Goal: Information Seeking & Learning: Get advice/opinions

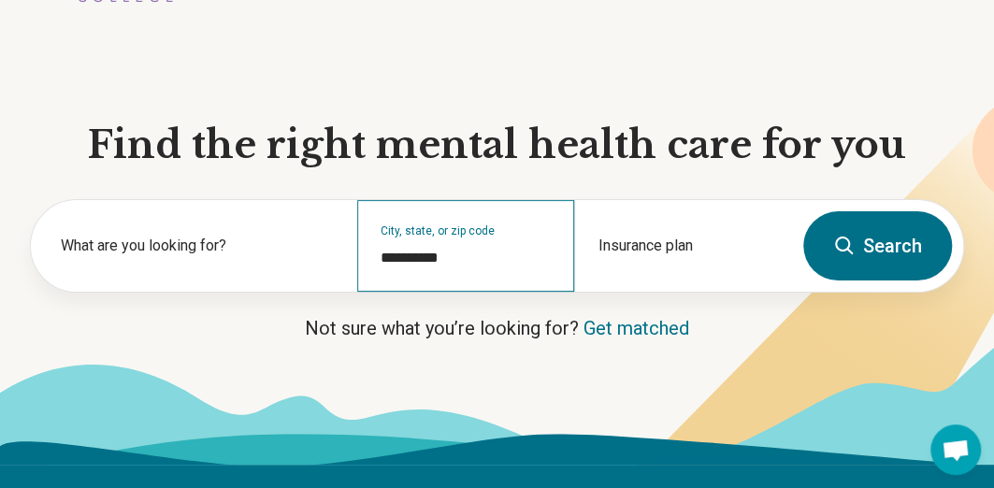
scroll to position [110, 0]
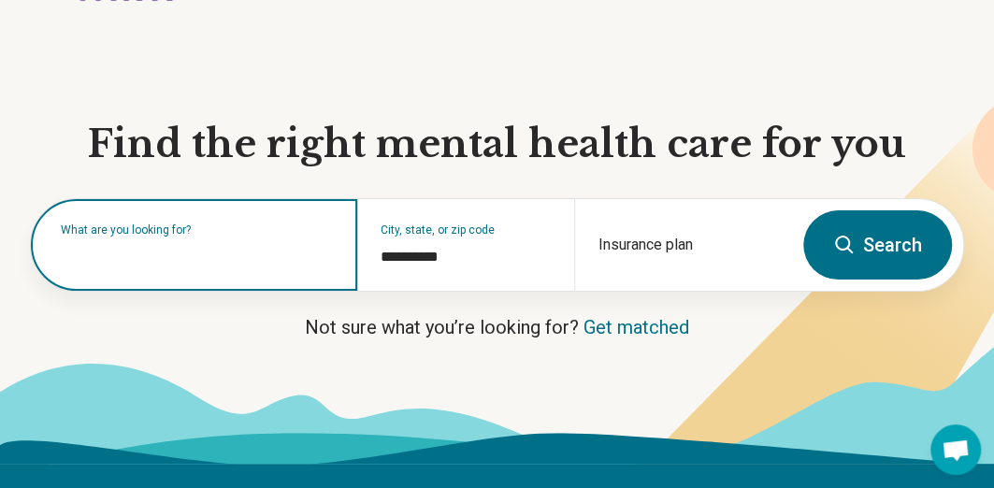
click at [259, 264] on input "text" at bounding box center [198, 254] width 274 height 22
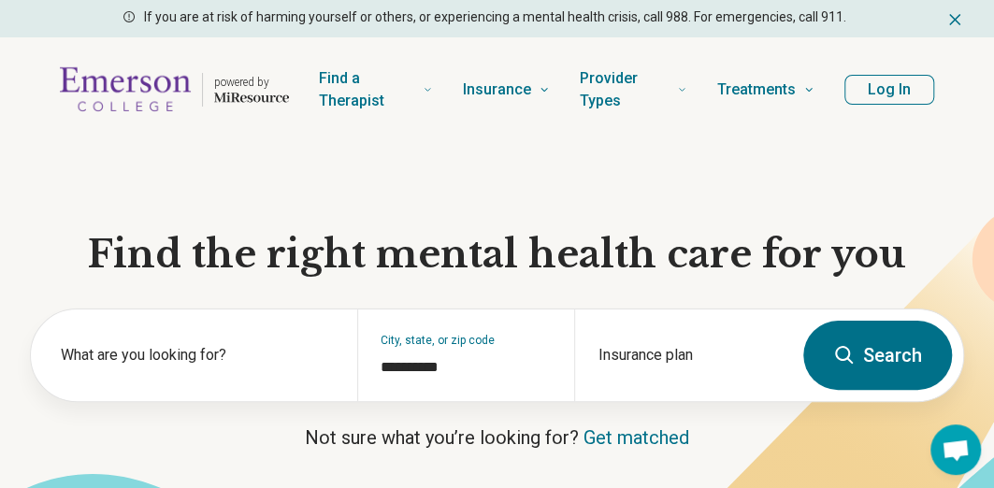
click at [45, 254] on h1 "Find the right mental health care for you" at bounding box center [497, 254] width 935 height 49
click at [891, 92] on button "Log In" at bounding box center [890, 90] width 90 height 30
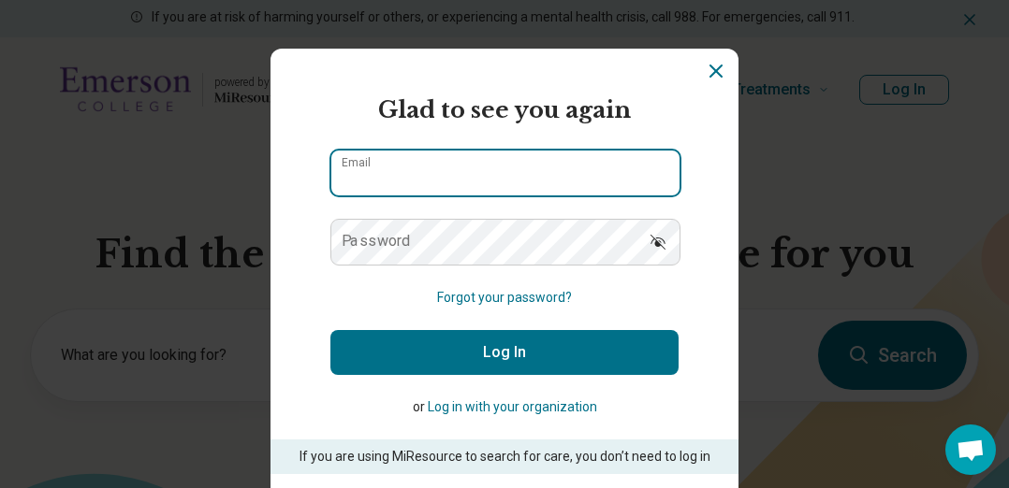
click at [610, 171] on input "Email" at bounding box center [505, 173] width 348 height 45
type input "**********"
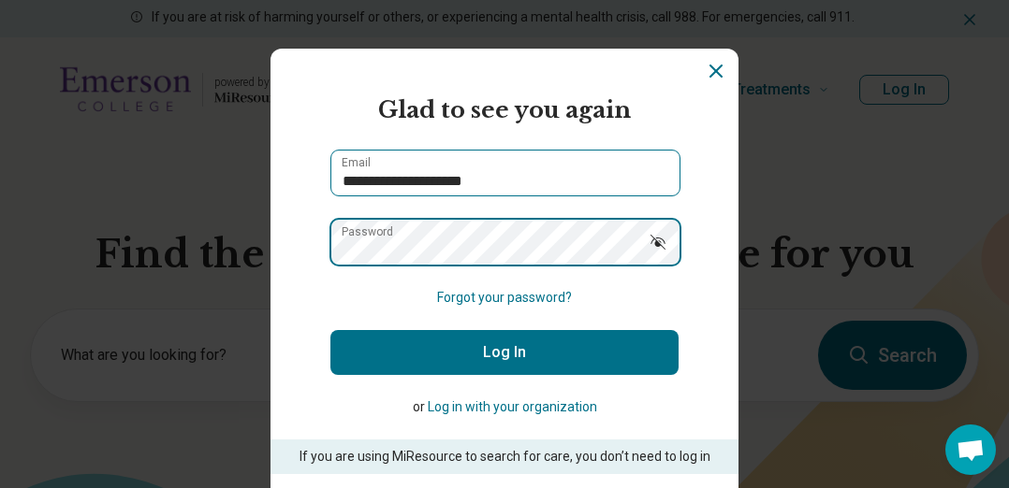
click at [330, 330] on button "Log In" at bounding box center [504, 352] width 348 height 45
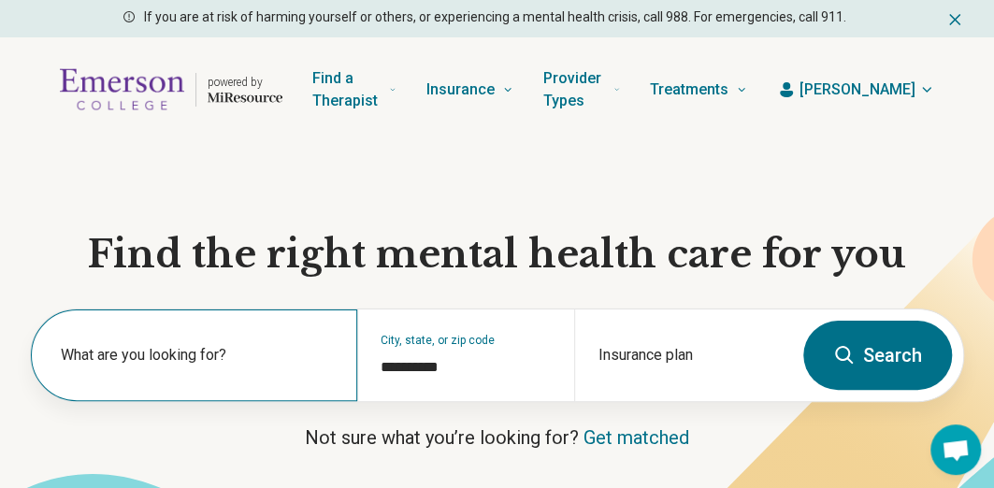
click at [125, 346] on label "What are you looking for?" at bounding box center [198, 355] width 274 height 22
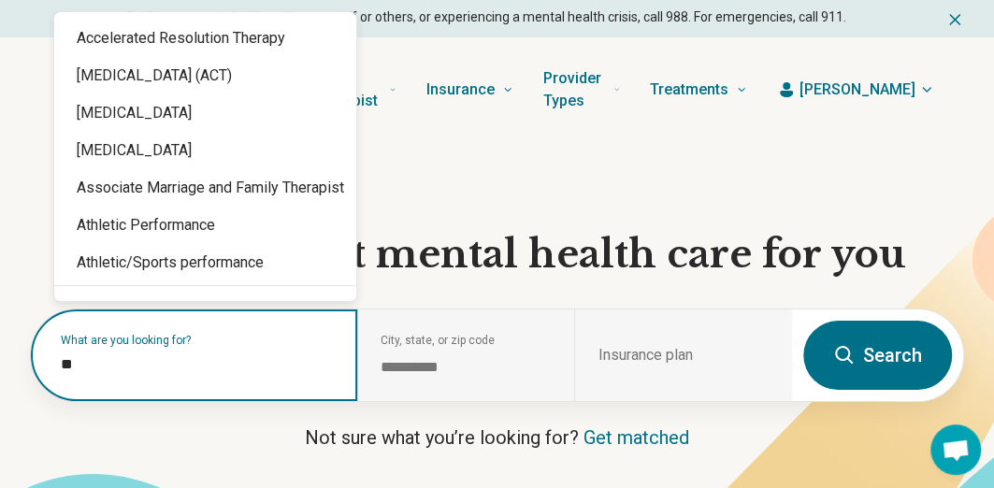
type input "*"
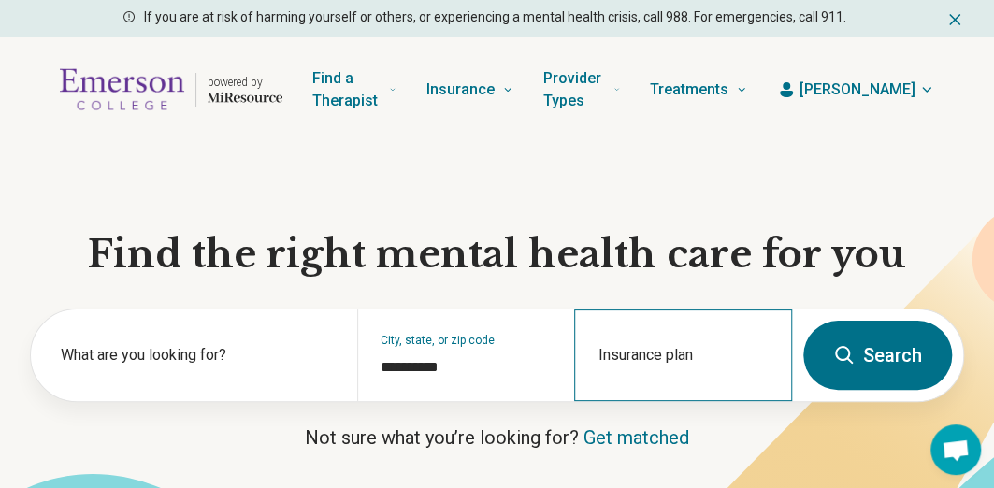
click at [619, 345] on div "Insurance plan" at bounding box center [683, 356] width 218 height 92
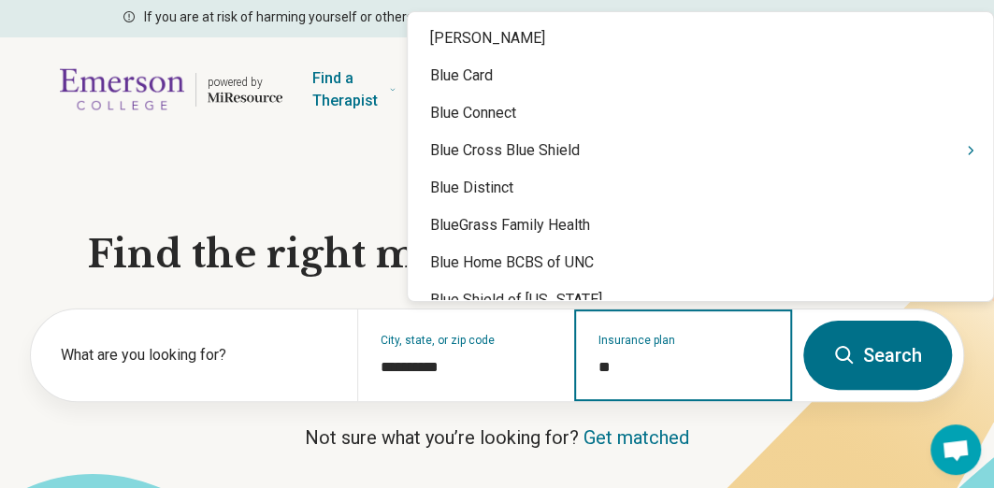
type input "***"
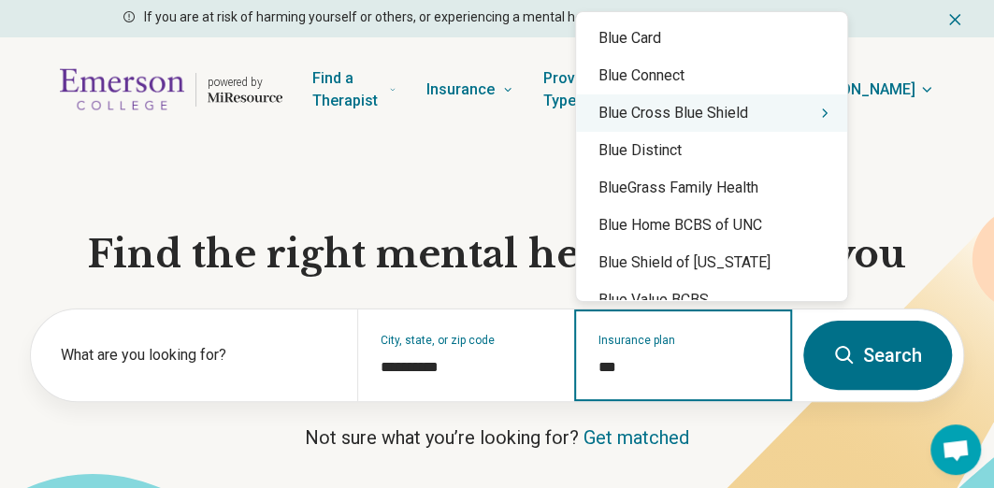
click at [716, 124] on div "Blue Cross Blue Shield" at bounding box center [711, 112] width 271 height 37
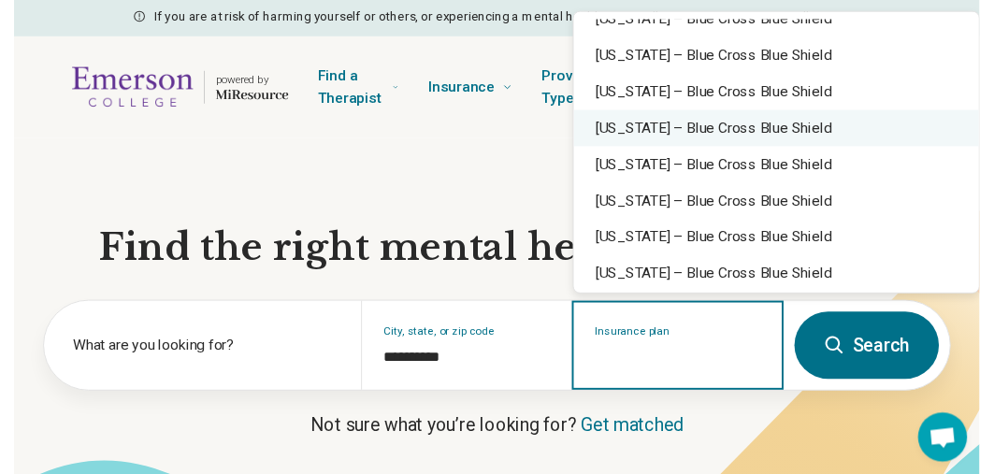
scroll to position [459, 0]
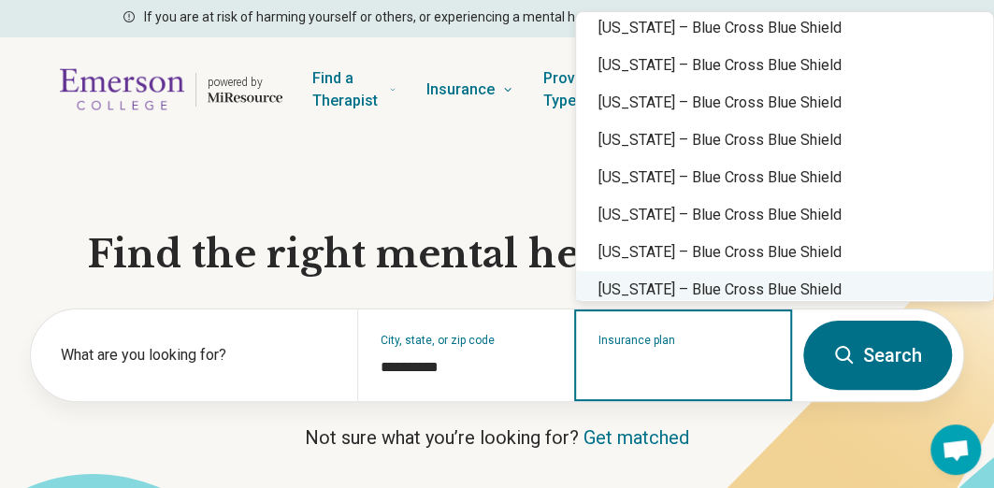
drag, startPoint x: 686, startPoint y: 222, endPoint x: 665, endPoint y: 277, distance: 58.9
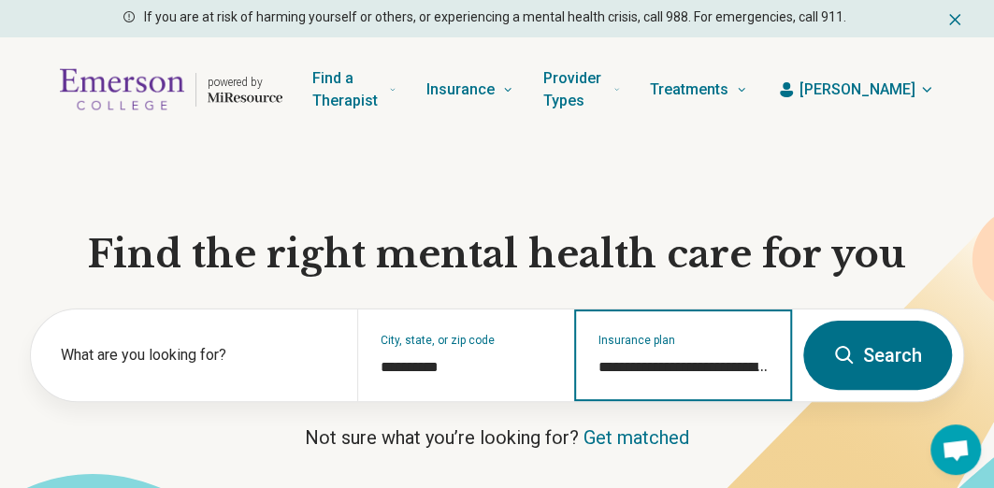
type input "**********"
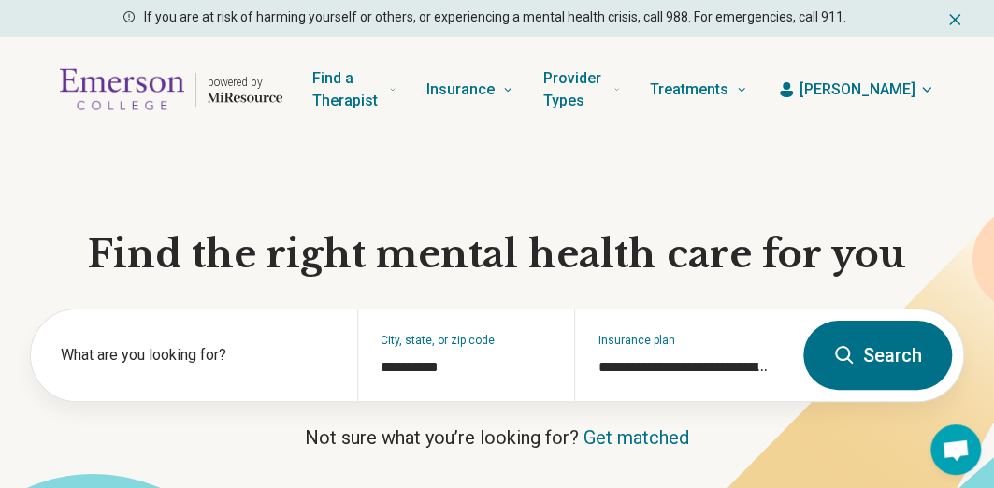
click at [665, 277] on h1 "Find the right mental health care for you" at bounding box center [497, 254] width 935 height 49
click at [859, 362] on button "Search" at bounding box center [878, 355] width 149 height 69
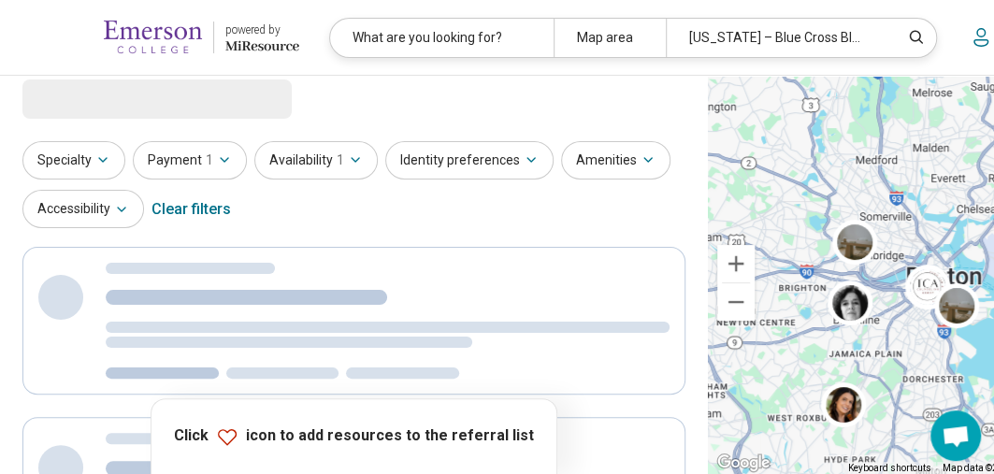
scroll to position [0, 0]
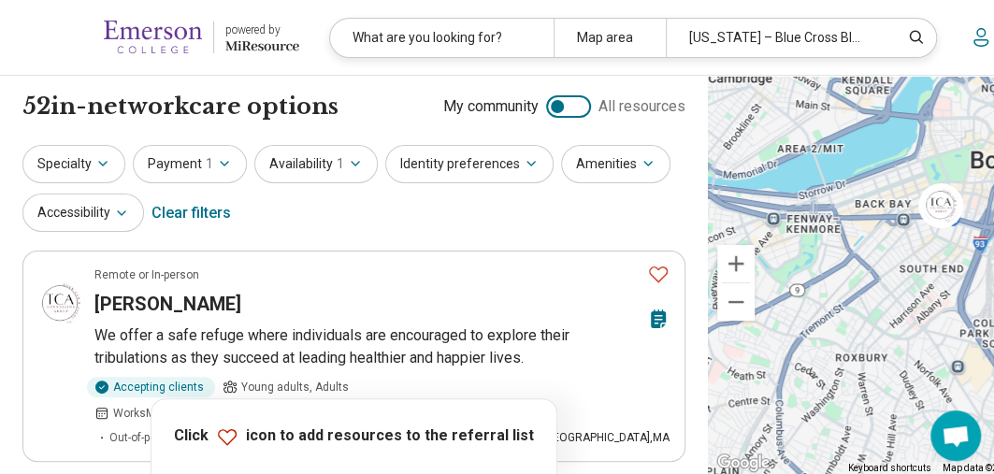
drag, startPoint x: 886, startPoint y: 270, endPoint x: 845, endPoint y: 361, distance: 99.6
click at [845, 361] on div "3" at bounding box center [944, 275] width 472 height 399
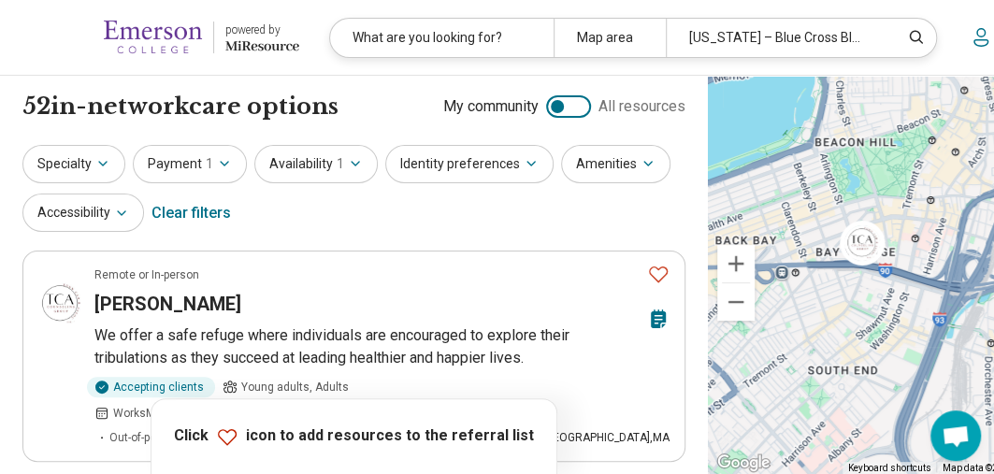
drag, startPoint x: 885, startPoint y: 301, endPoint x: 818, endPoint y: 324, distance: 71.0
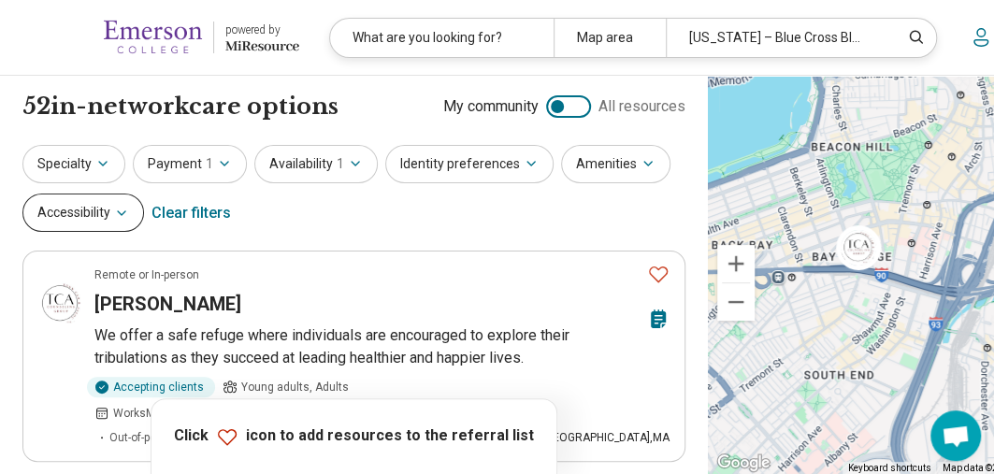
click at [144, 221] on button "Accessibility" at bounding box center [83, 213] width 122 height 38
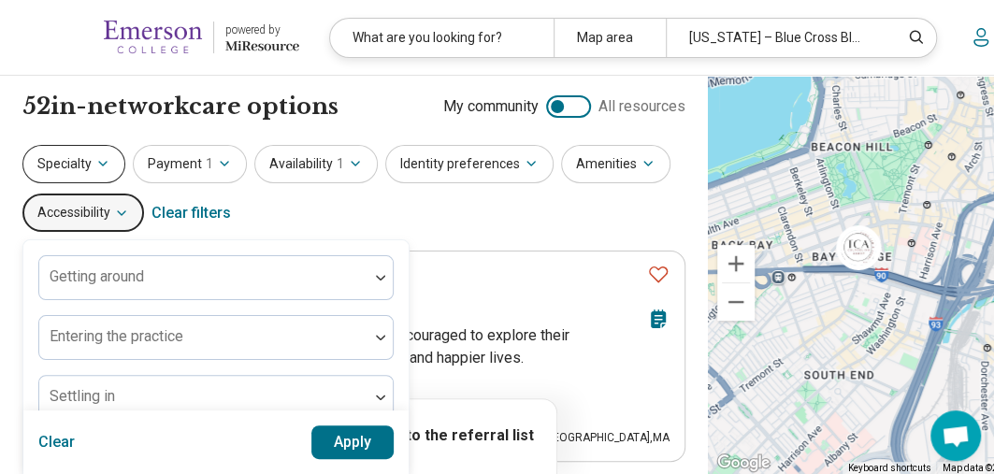
click at [101, 171] on button "Specialty" at bounding box center [73, 164] width 103 height 38
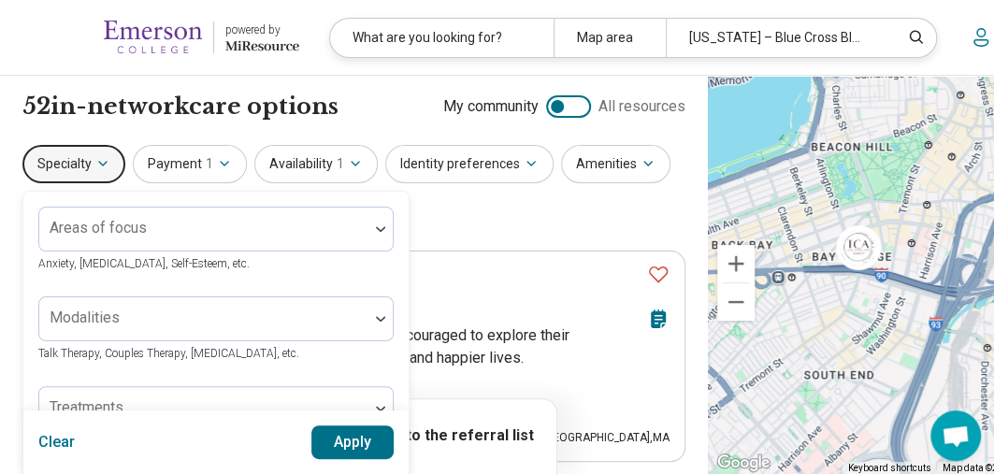
click at [101, 171] on button "Specialty" at bounding box center [73, 164] width 103 height 38
click at [490, 210] on div "Specialty Areas of focus Anxiety, Depression, Self-Esteem, etc. Modalities Talk…" at bounding box center [353, 190] width 663 height 91
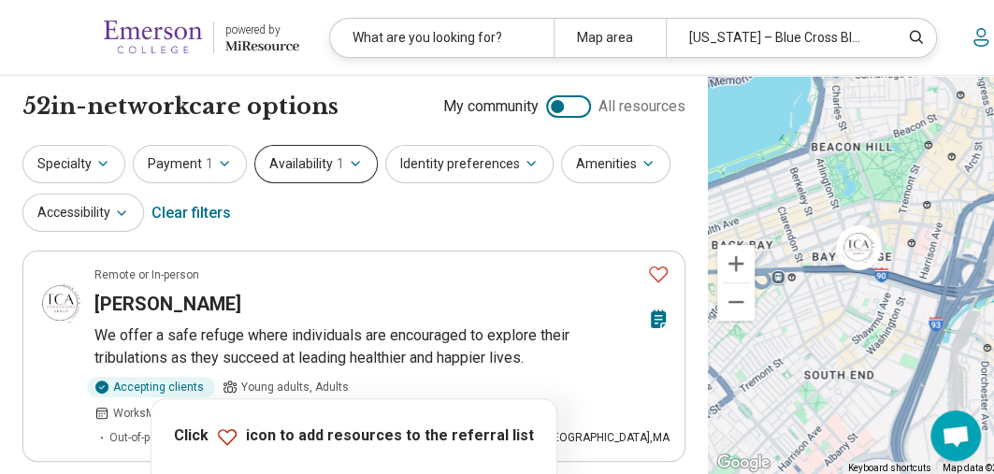
click at [348, 167] on icon "button" at bounding box center [355, 163] width 15 height 15
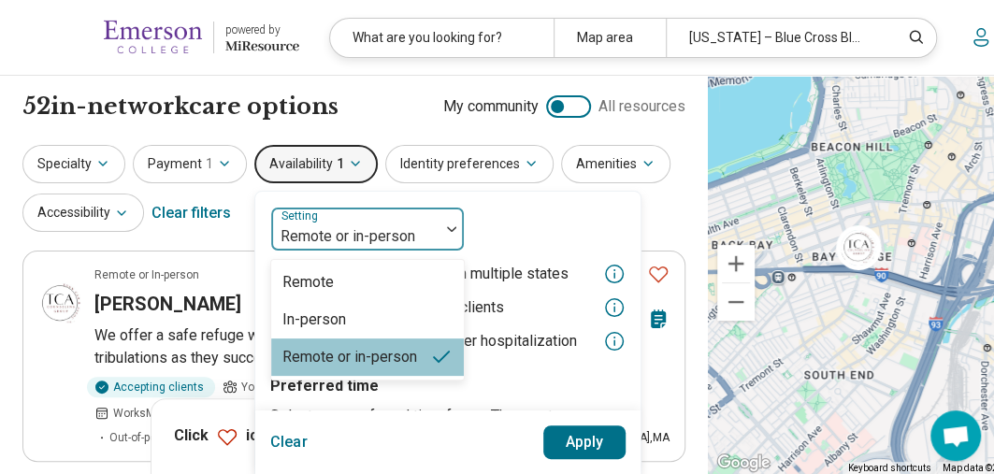
click at [385, 227] on div at bounding box center [355, 237] width 153 height 26
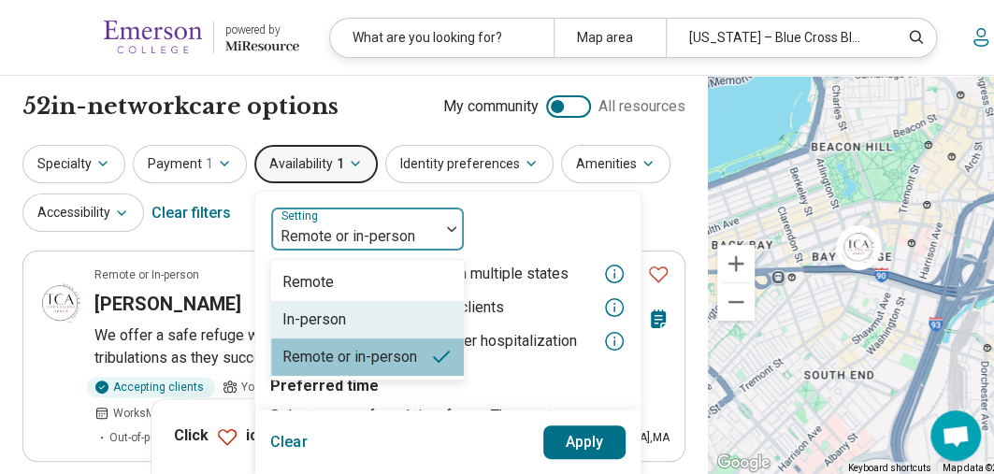
click at [335, 314] on div "In-person" at bounding box center [315, 320] width 64 height 22
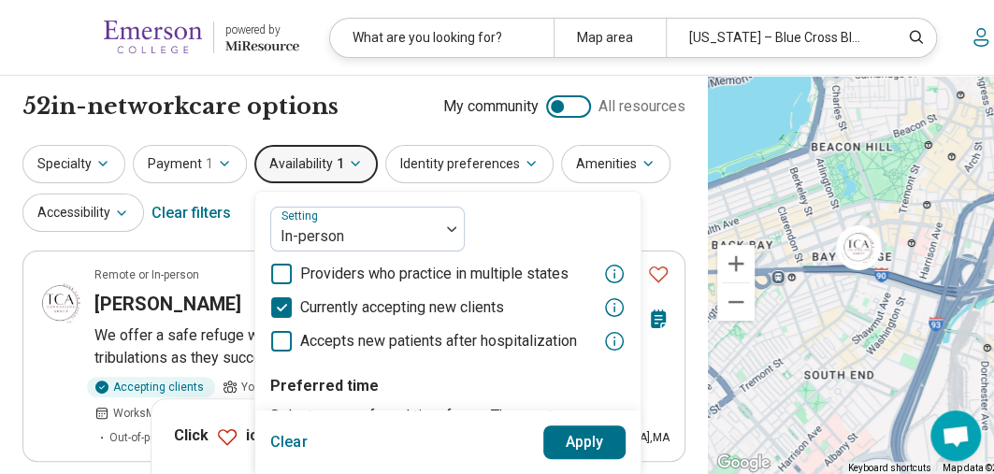
click at [572, 419] on div "Clear Apply" at bounding box center [447, 443] width 385 height 64
click at [585, 451] on button "Apply" at bounding box center [585, 443] width 83 height 34
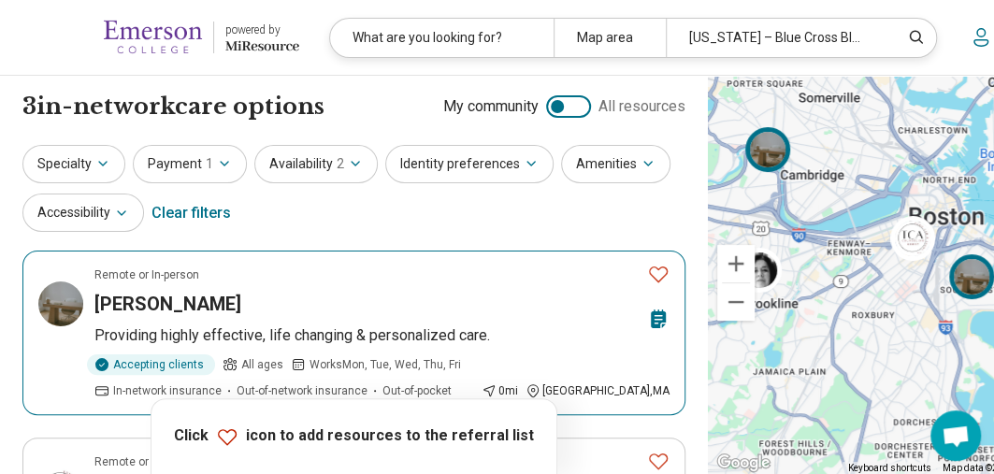
drag, startPoint x: 801, startPoint y: 317, endPoint x: 890, endPoint y: 306, distance: 89.6
click at [890, 306] on div at bounding box center [944, 275] width 472 height 399
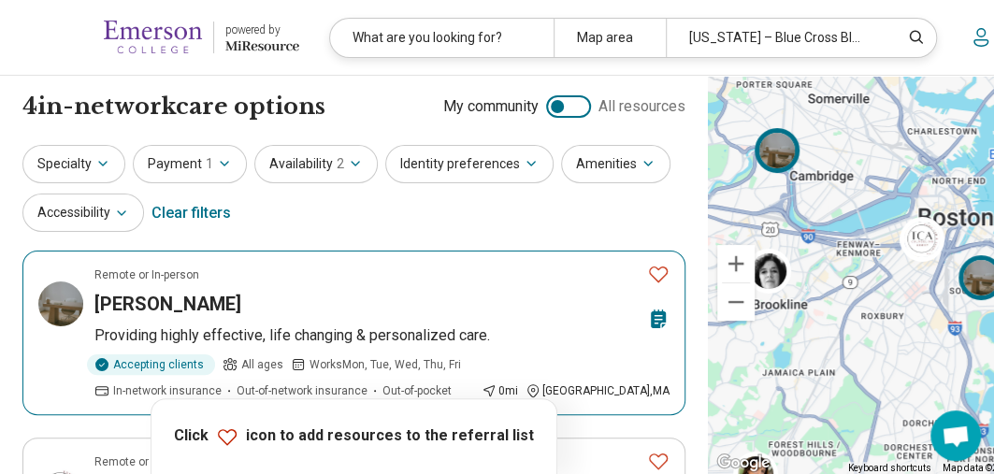
click at [959, 293] on img at bounding box center [981, 276] width 45 height 45
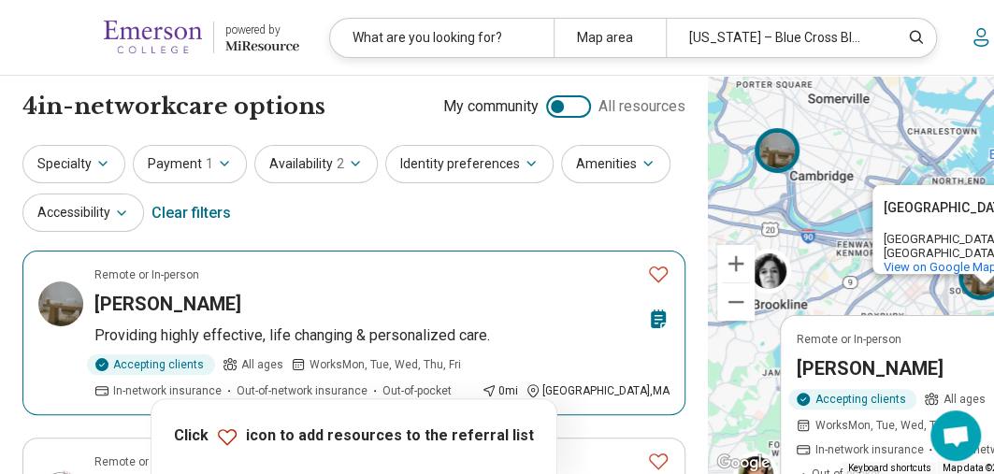
click at [797, 368] on h3 "Leslie Goodhue" at bounding box center [869, 368] width 147 height 26
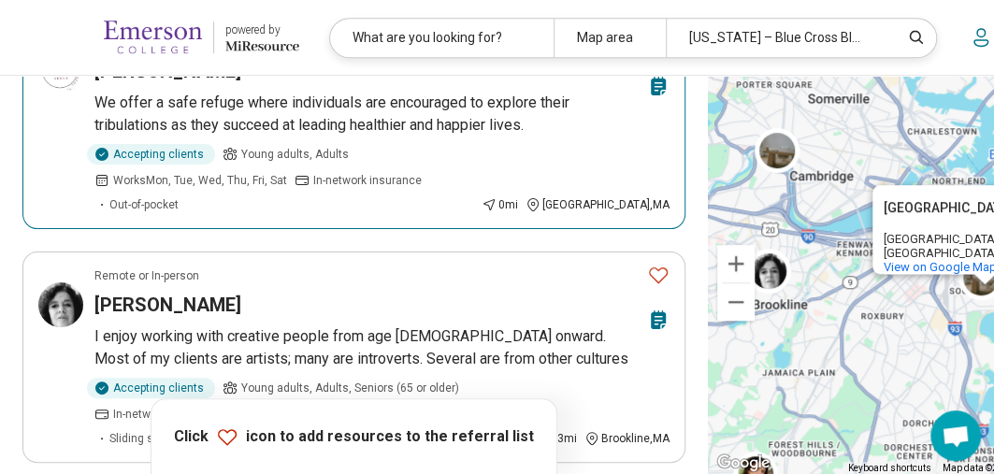
scroll to position [429, 0]
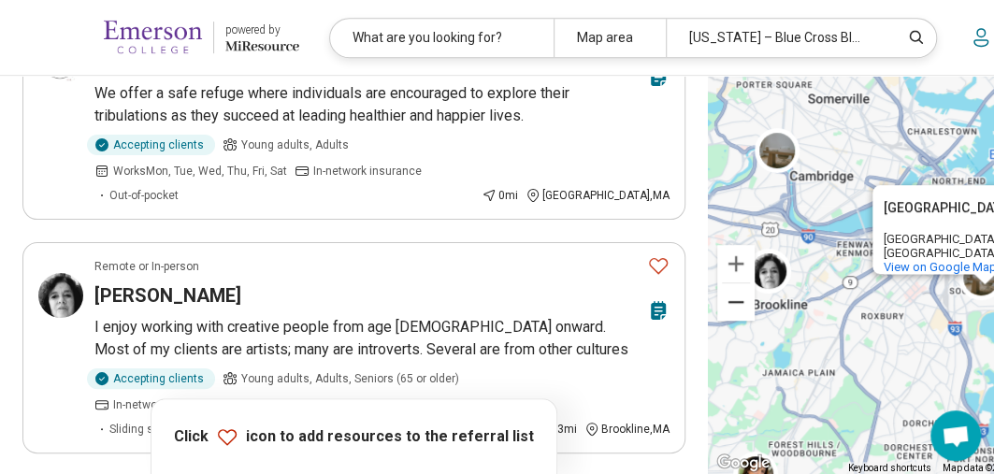
click at [718, 300] on button "Zoom out" at bounding box center [736, 301] width 37 height 37
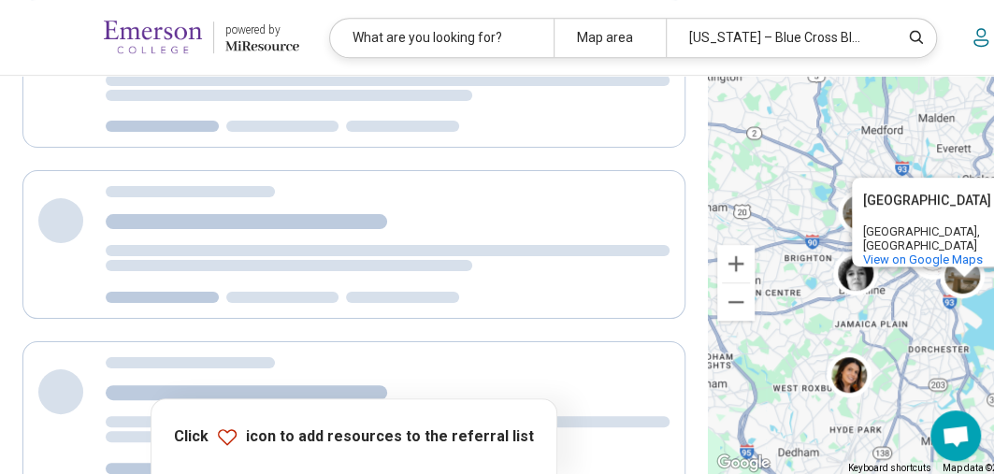
scroll to position [0, 0]
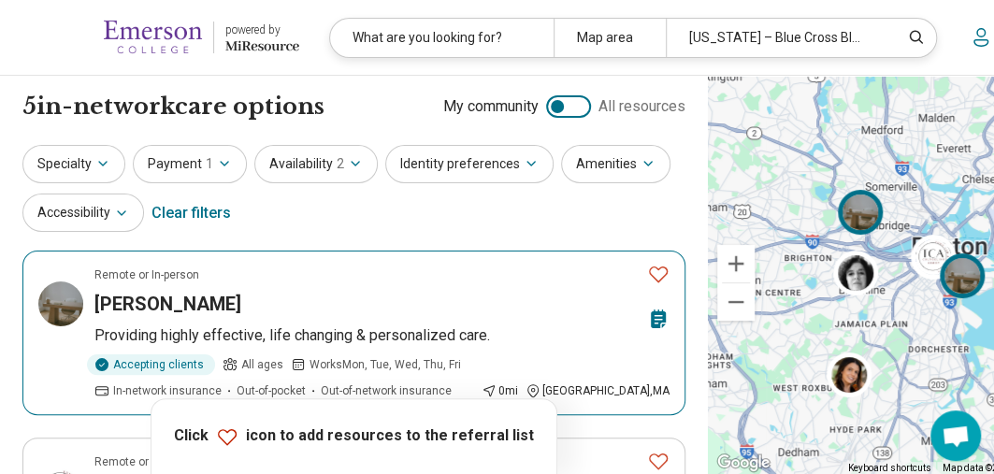
click at [838, 221] on img at bounding box center [860, 212] width 45 height 45
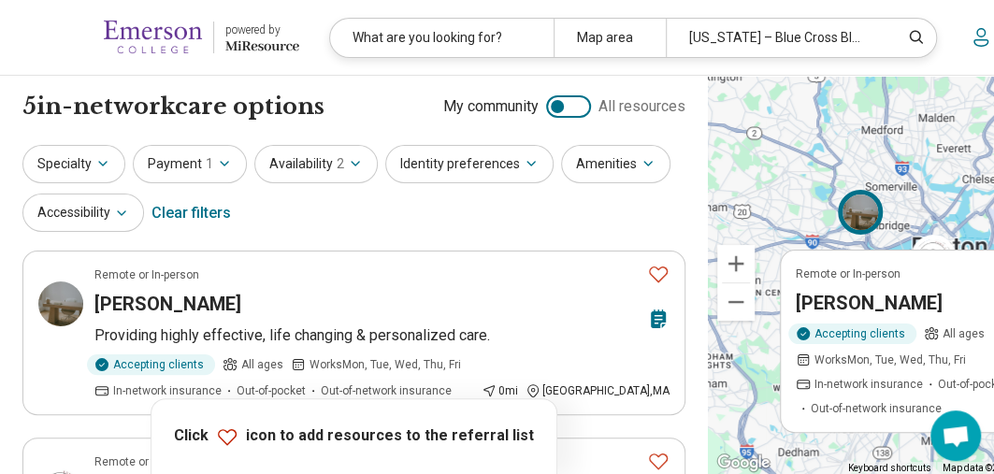
click at [737, 224] on div "Remote or In-person Leslie Goodhue Accepting clients All ages Works Mon, Tue, W…" at bounding box center [944, 275] width 472 height 399
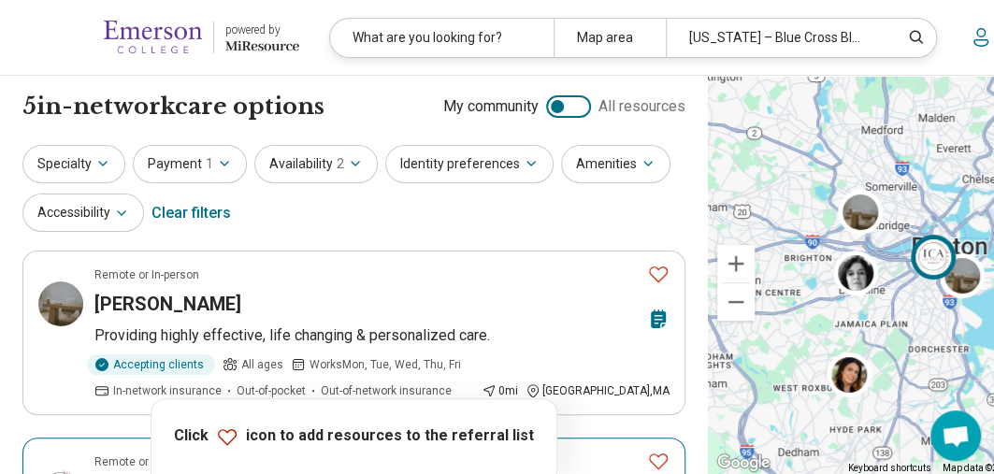
click at [911, 269] on img at bounding box center [933, 257] width 45 height 45
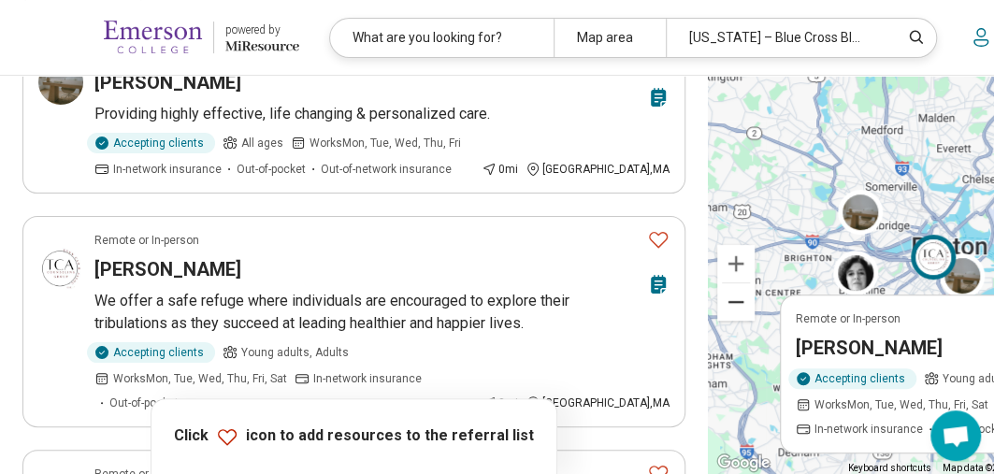
scroll to position [221, 0]
click at [718, 301] on button "Zoom out" at bounding box center [736, 301] width 37 height 37
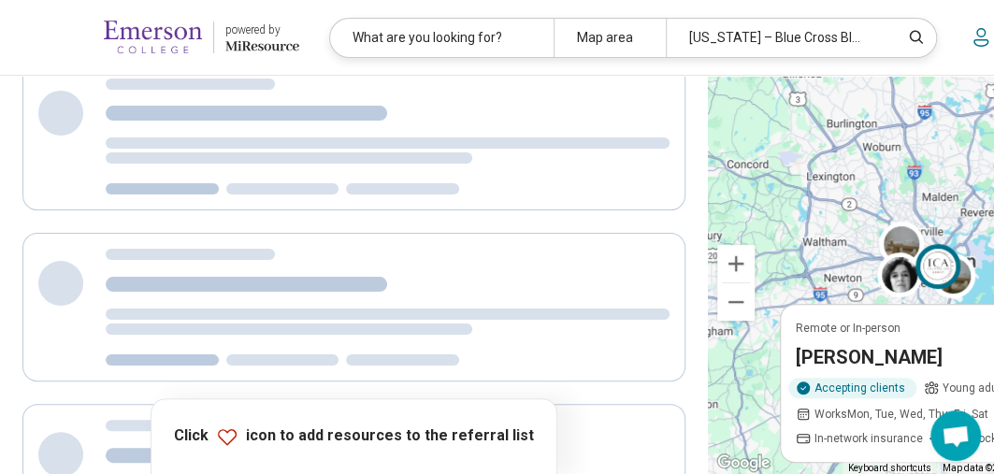
scroll to position [0, 0]
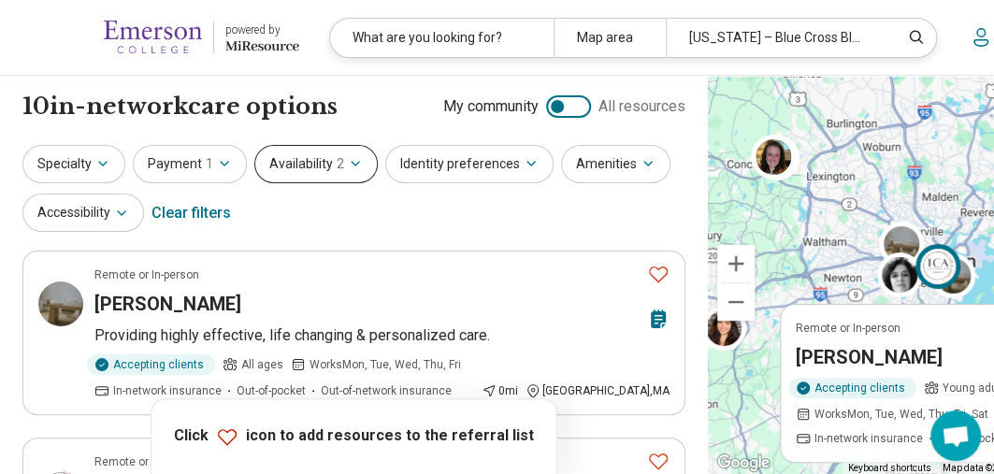
click at [308, 154] on button "Availability 2" at bounding box center [315, 164] width 123 height 38
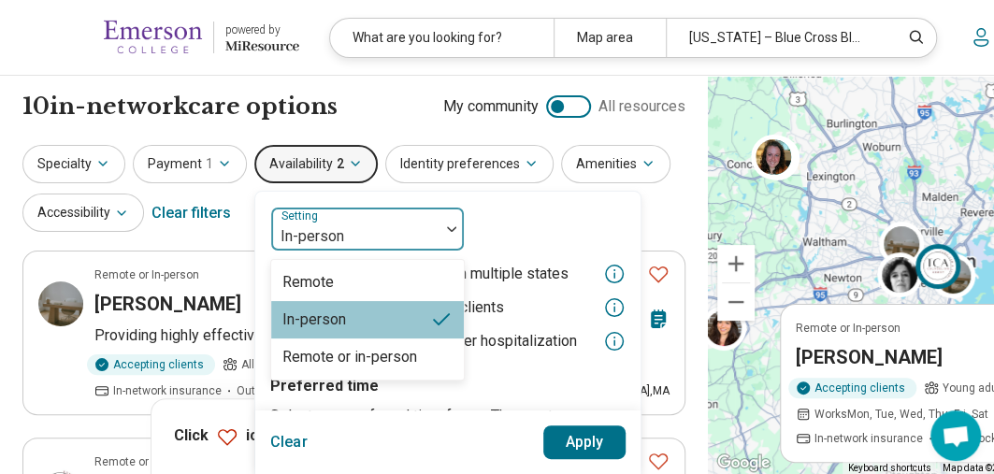
click at [356, 220] on div "In-person" at bounding box center [355, 229] width 168 height 41
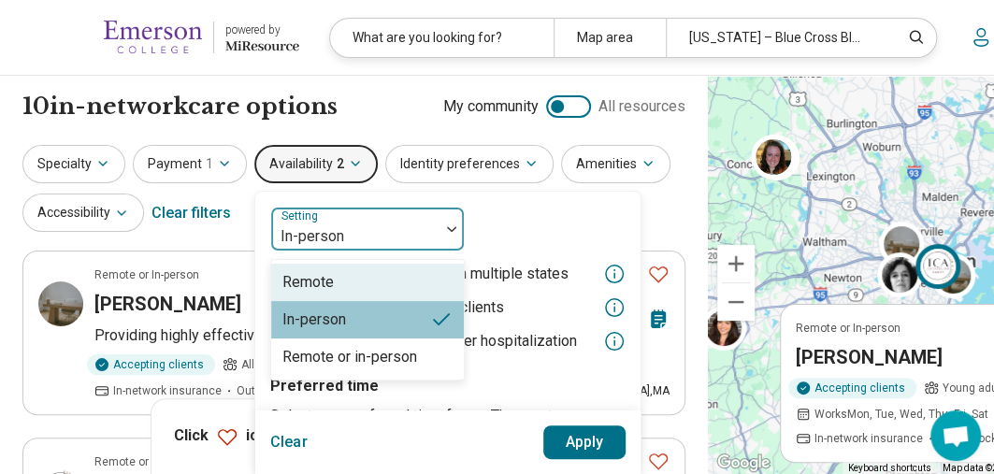
click at [371, 283] on div "Remote" at bounding box center [367, 282] width 193 height 37
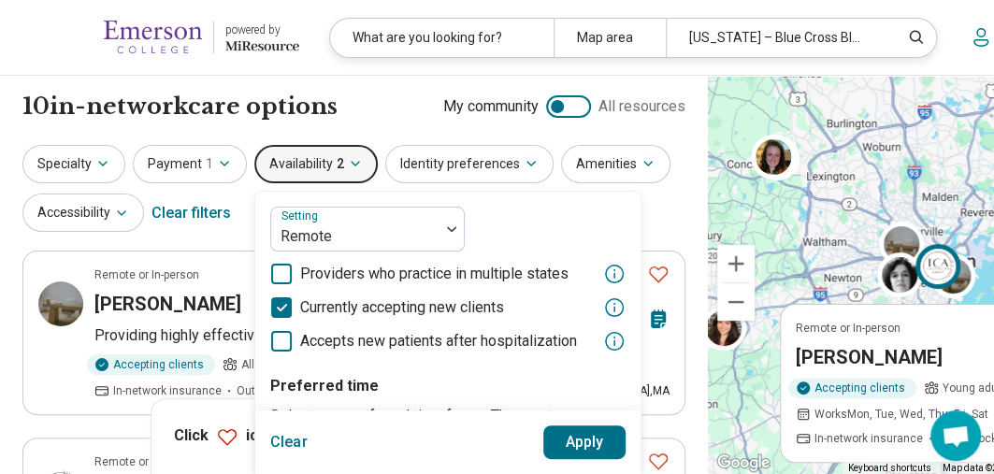
click at [576, 439] on button "Apply" at bounding box center [585, 443] width 83 height 34
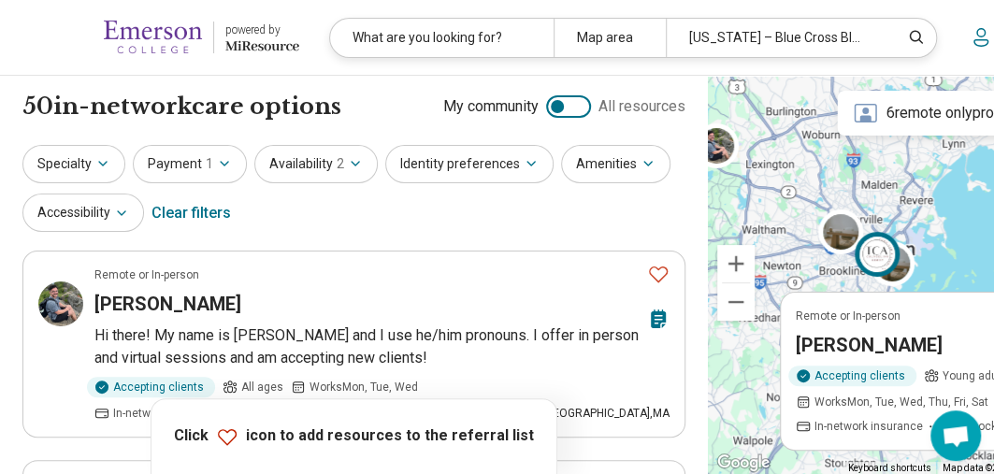
drag, startPoint x: 796, startPoint y: 263, endPoint x: 738, endPoint y: 244, distance: 60.9
click at [738, 244] on div "Remote or In-person Tonn Cao Accepting clients Young adults, Adults Works Mon, …" at bounding box center [944, 275] width 472 height 399
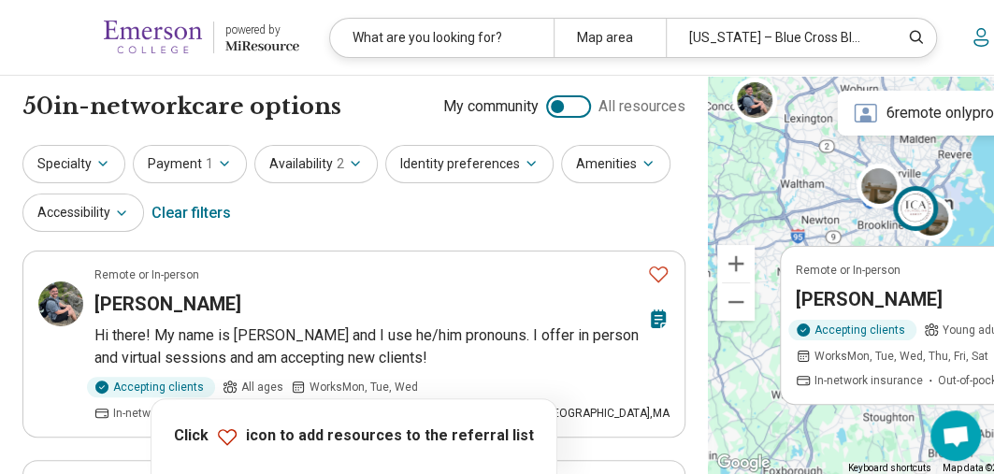
click at [859, 169] on div "Remote or In-person Tonn Cao Accepting clients Young adults, Adults Works Mon, …" at bounding box center [944, 275] width 472 height 399
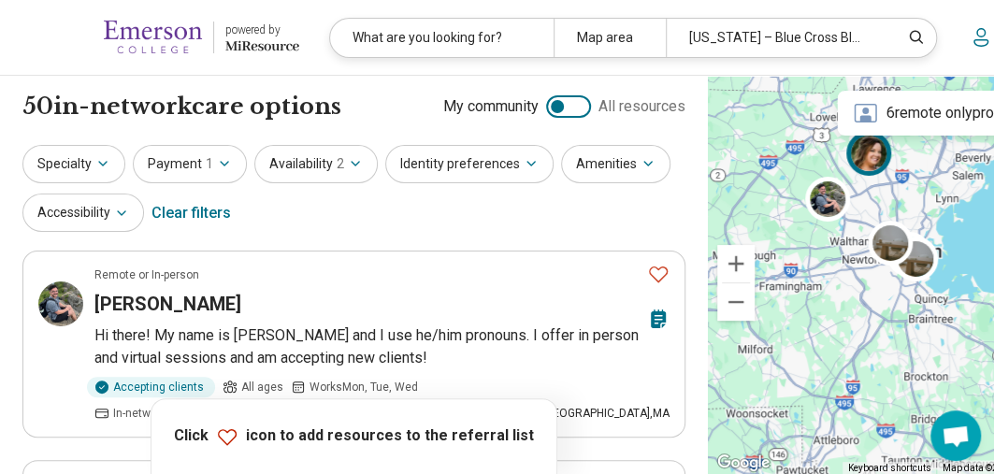
click at [847, 176] on img at bounding box center [869, 153] width 45 height 45
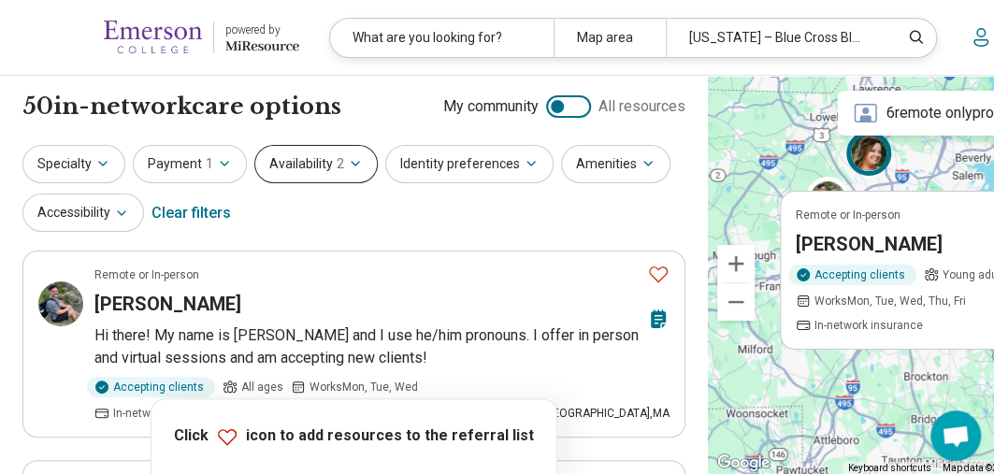
click at [353, 173] on button "Availability 2" at bounding box center [315, 164] width 123 height 38
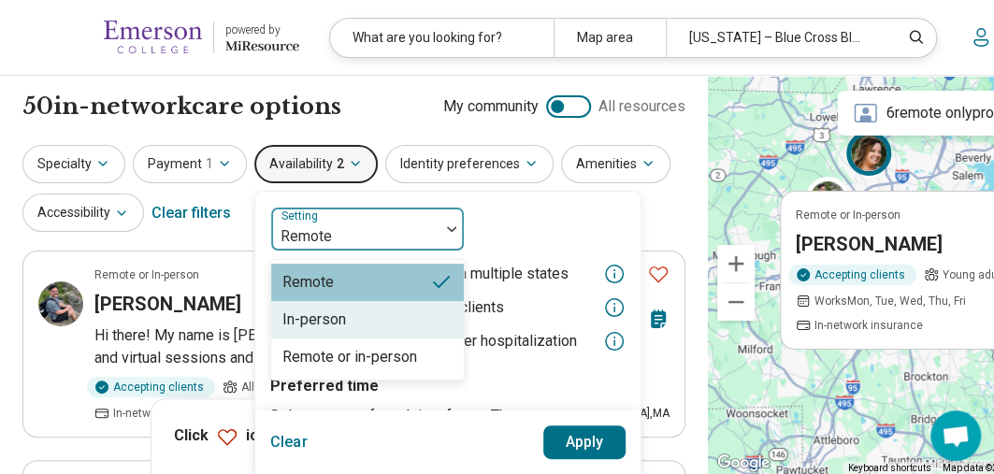
drag, startPoint x: 384, startPoint y: 228, endPoint x: 356, endPoint y: 351, distance: 125.7
click at [356, 252] on div "3 results available. Use Up and Down to choose options, press Enter to select t…" at bounding box center [367, 229] width 195 height 45
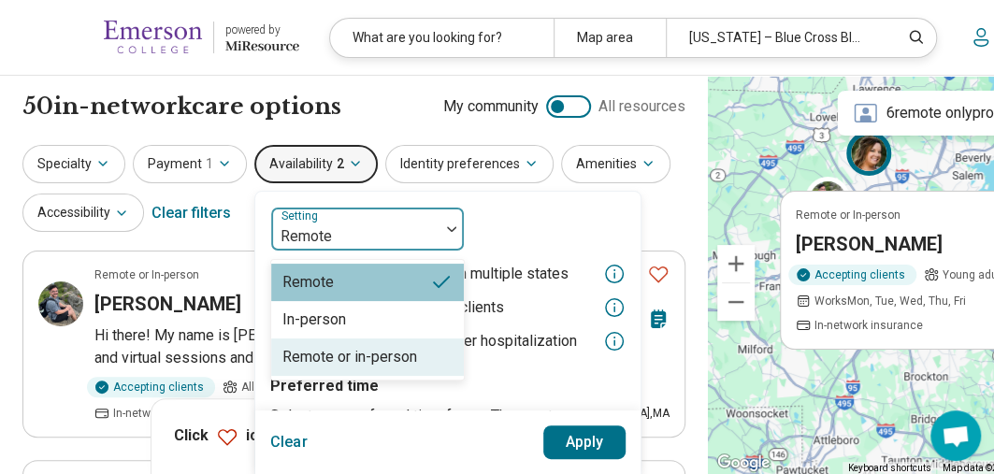
click at [356, 351] on div "Remote or in-person" at bounding box center [350, 357] width 135 height 22
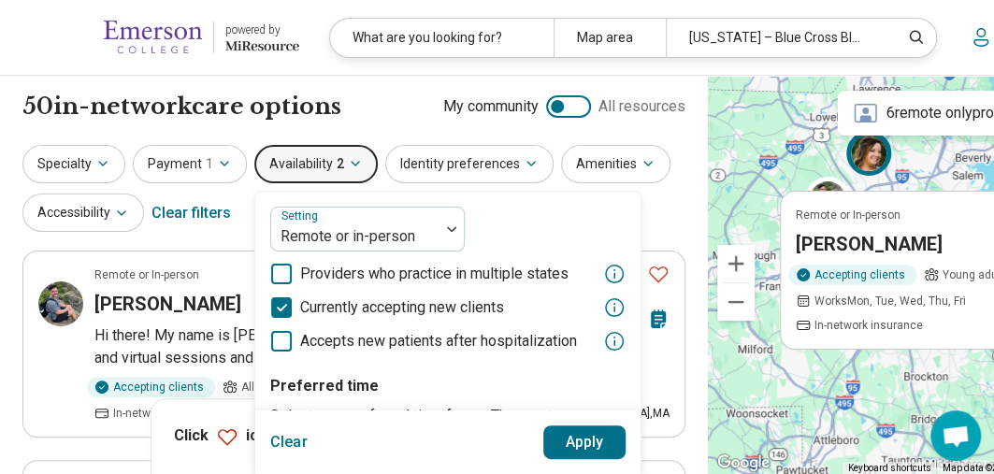
click at [569, 448] on button "Apply" at bounding box center [585, 443] width 83 height 34
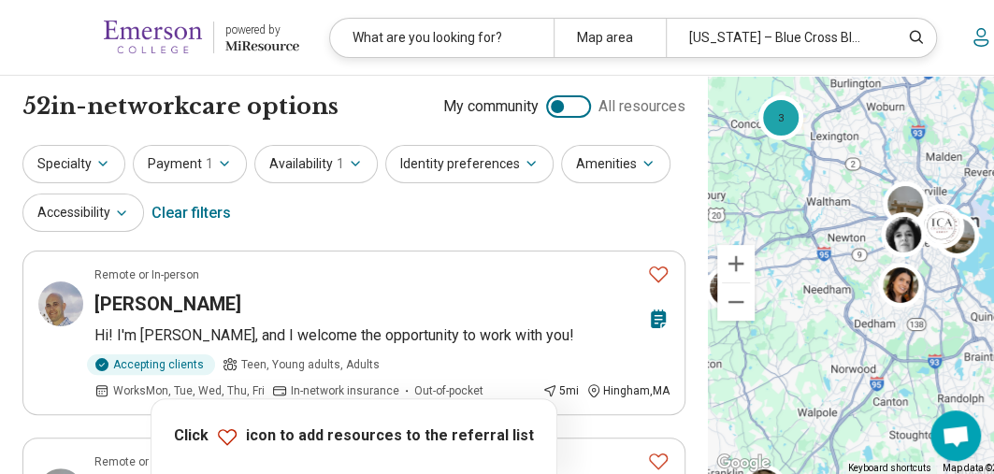
drag, startPoint x: 748, startPoint y: 229, endPoint x: 786, endPoint y: 269, distance: 54.3
click at [786, 269] on div "3" at bounding box center [944, 275] width 472 height 399
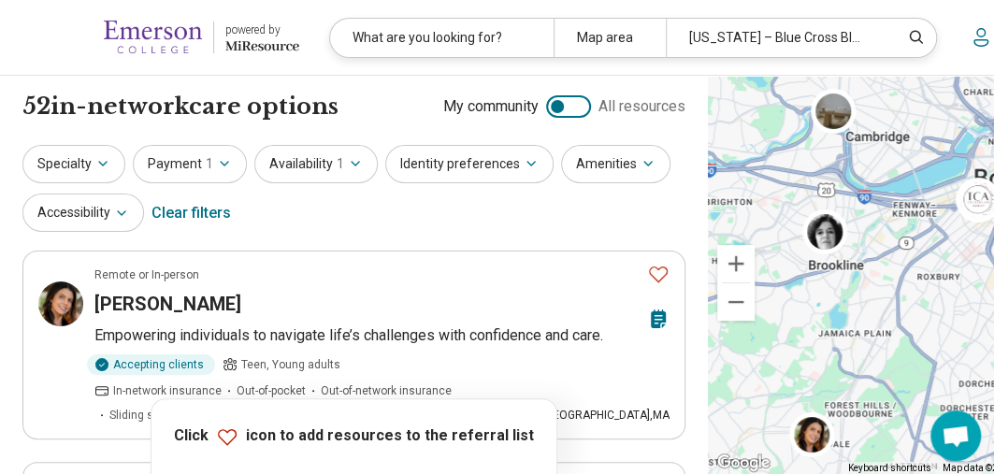
drag, startPoint x: 899, startPoint y: 256, endPoint x: 661, endPoint y: 361, distance: 260.6
click at [708, 361] on div "3" at bounding box center [944, 275] width 472 height 399
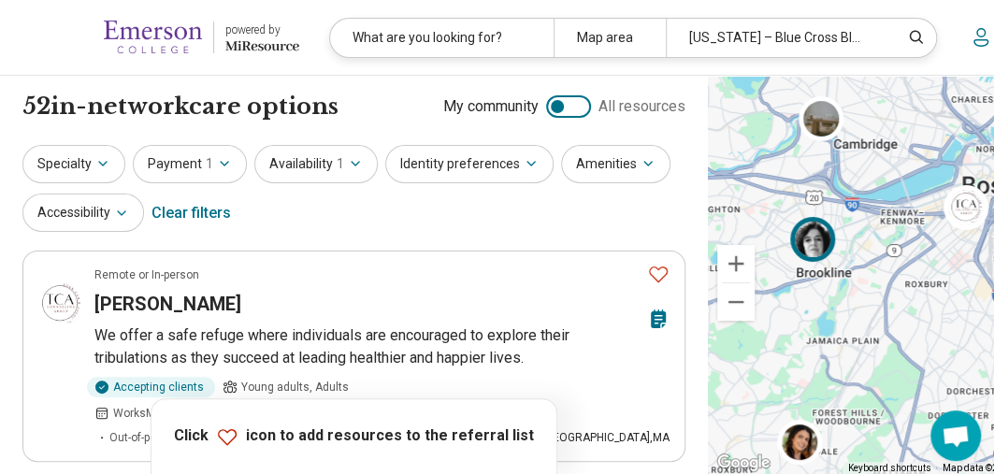
click at [791, 257] on img at bounding box center [813, 239] width 45 height 45
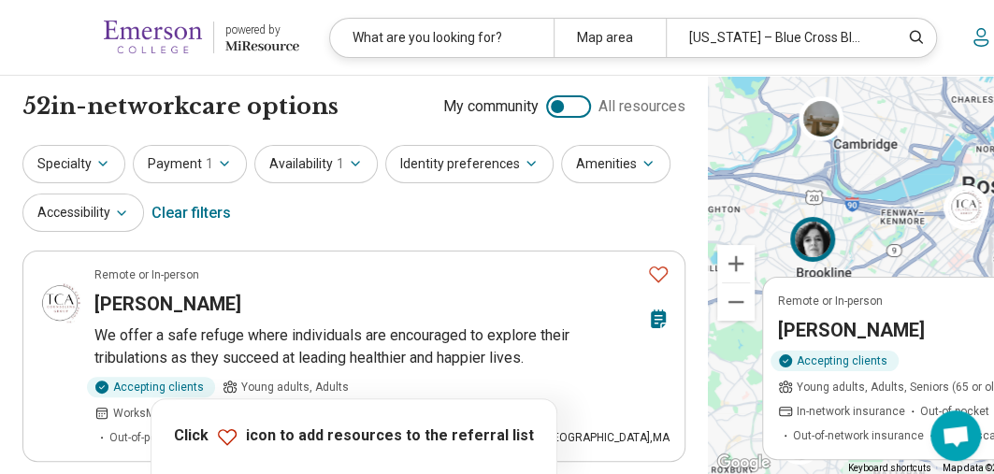
click at [823, 357] on div "Accepting clients Young adults, Adults, Seniors (65 or older) In-network insura…" at bounding box center [915, 397] width 275 height 94
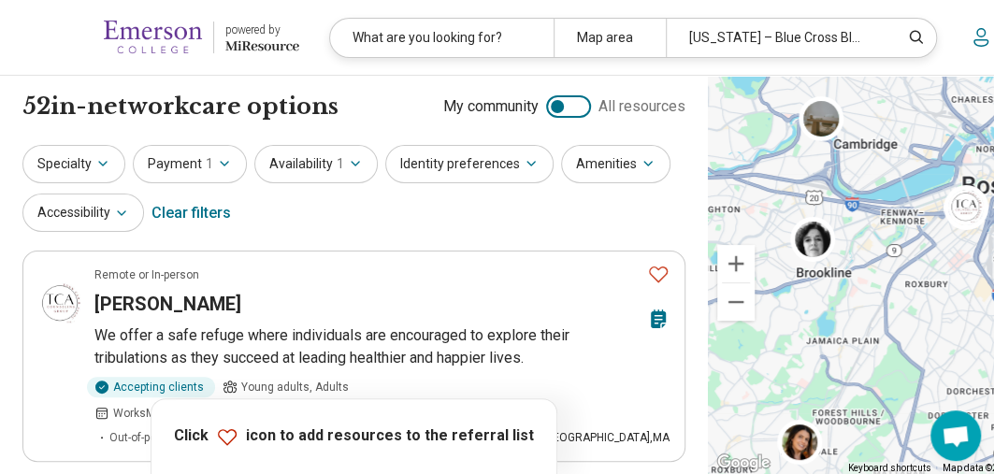
click at [171, 29] on img at bounding box center [153, 37] width 98 height 45
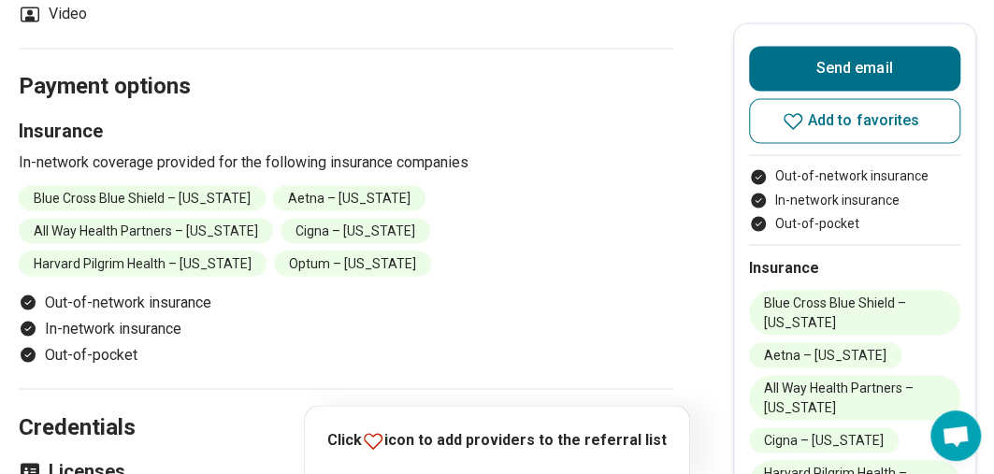
scroll to position [1287, 0]
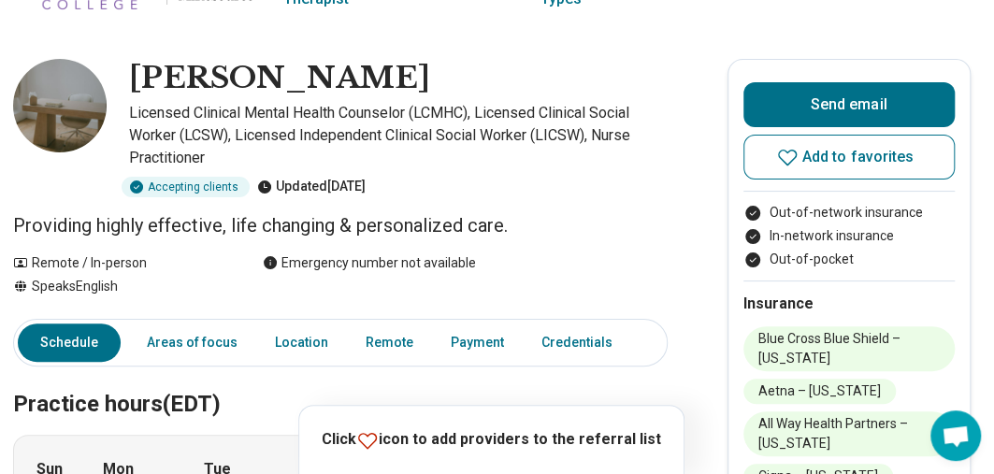
scroll to position [0, 6]
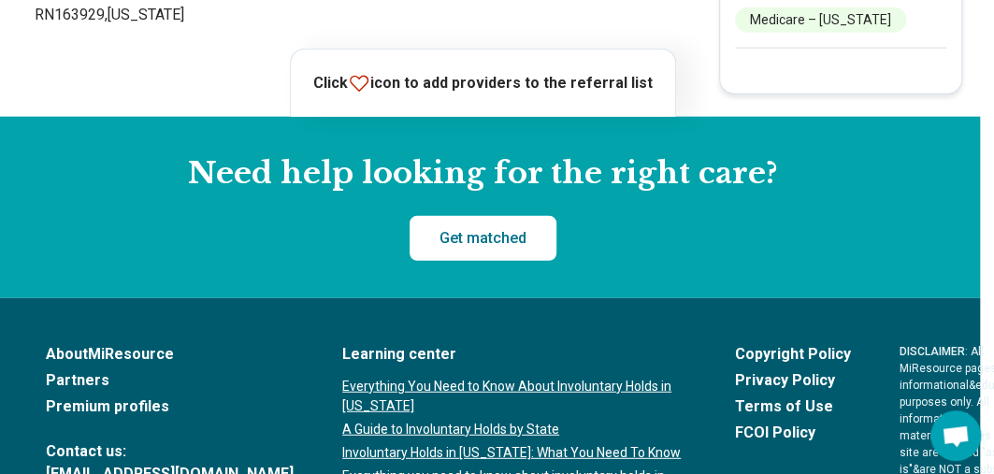
scroll to position [1885, 14]
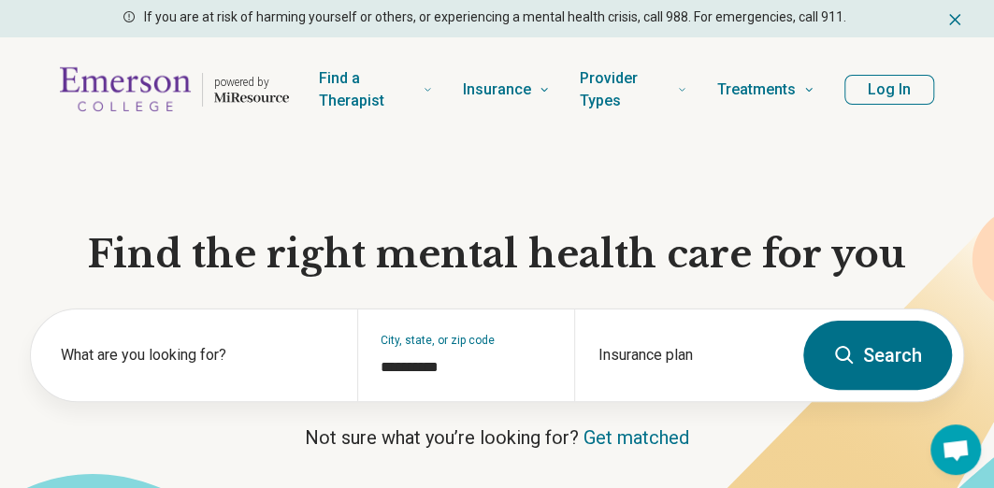
click at [908, 88] on button "Log In" at bounding box center [890, 90] width 90 height 30
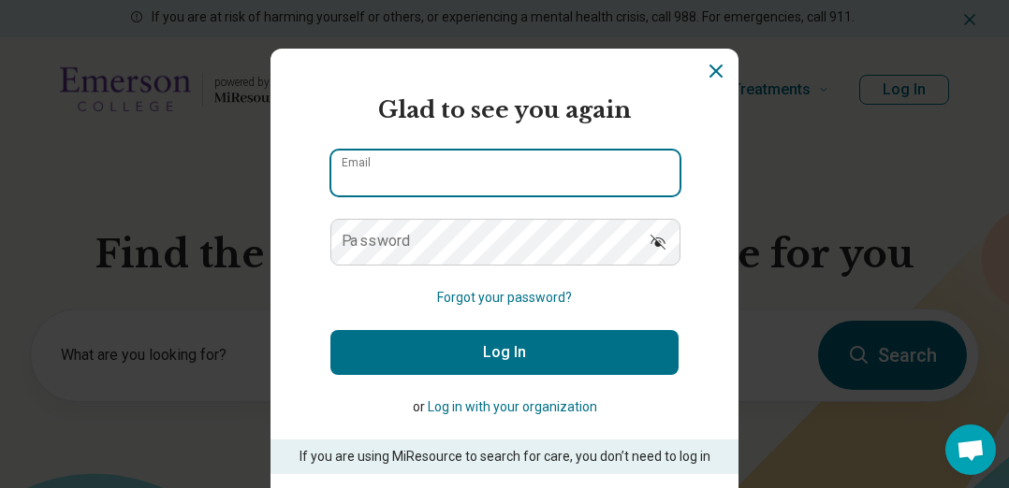
click at [592, 169] on input "Email" at bounding box center [505, 173] width 348 height 45
type input "**********"
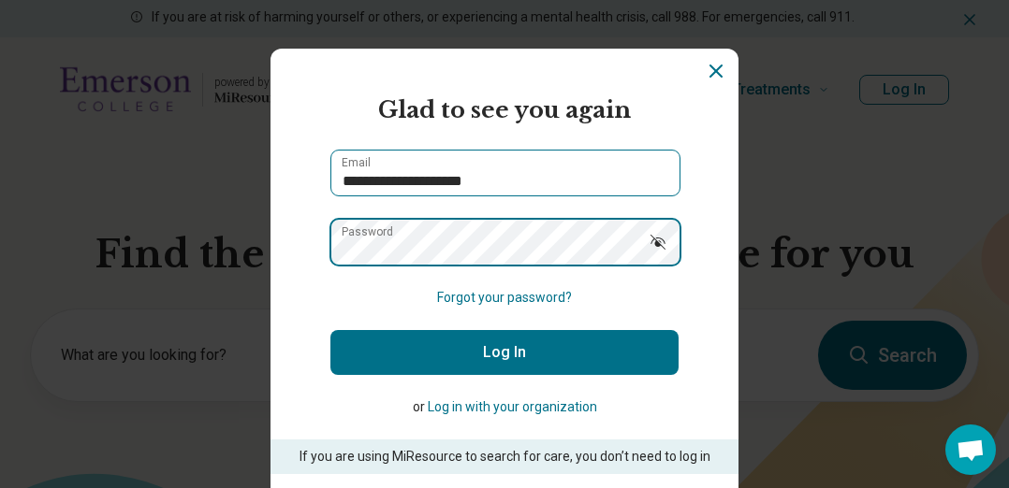
click at [330, 330] on button "Log In" at bounding box center [504, 352] width 348 height 45
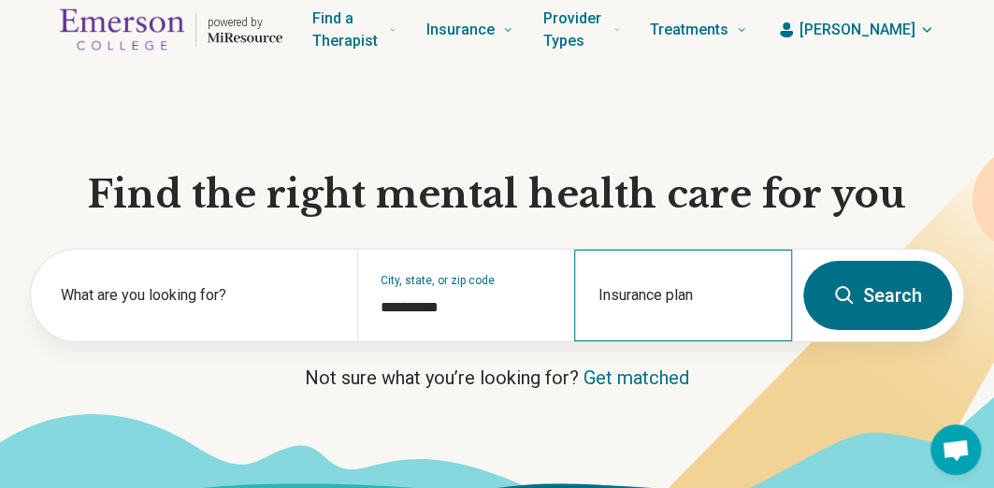
scroll to position [61, 0]
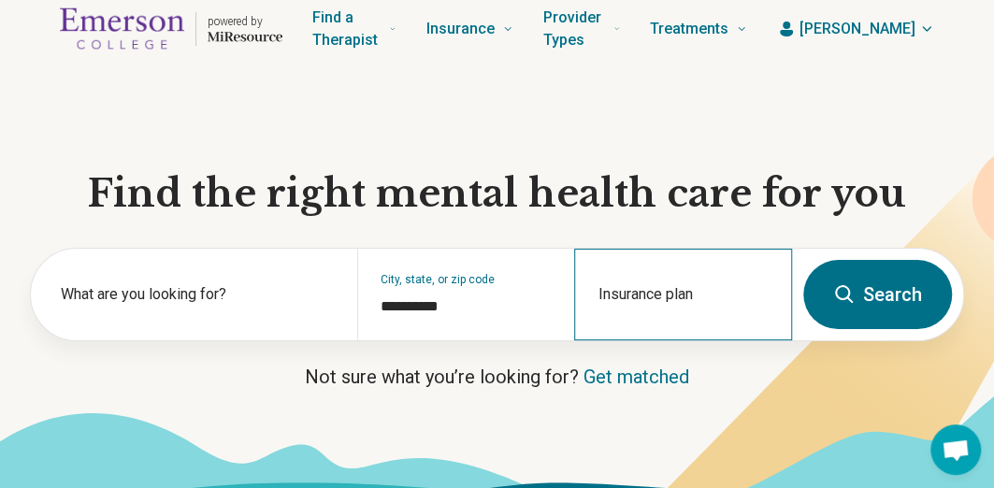
click at [673, 276] on div "Insurance plan" at bounding box center [683, 295] width 218 height 92
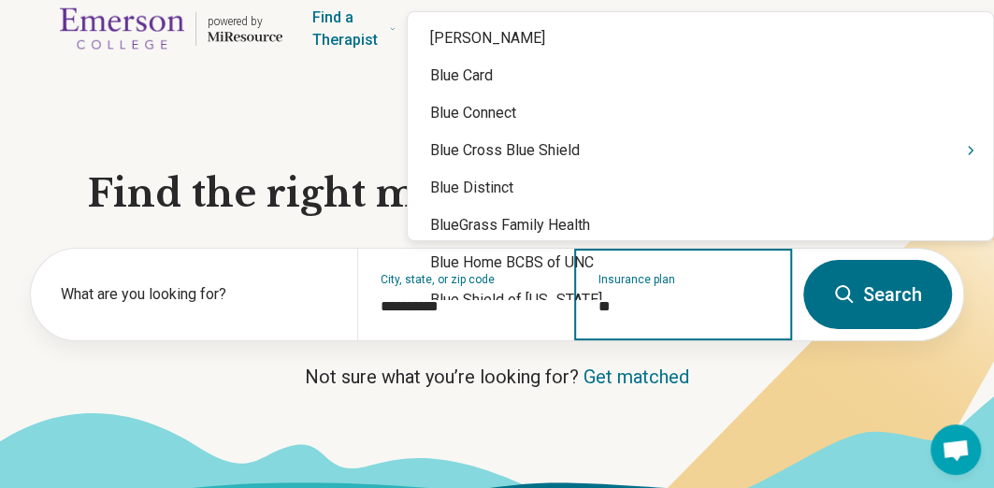
type input "***"
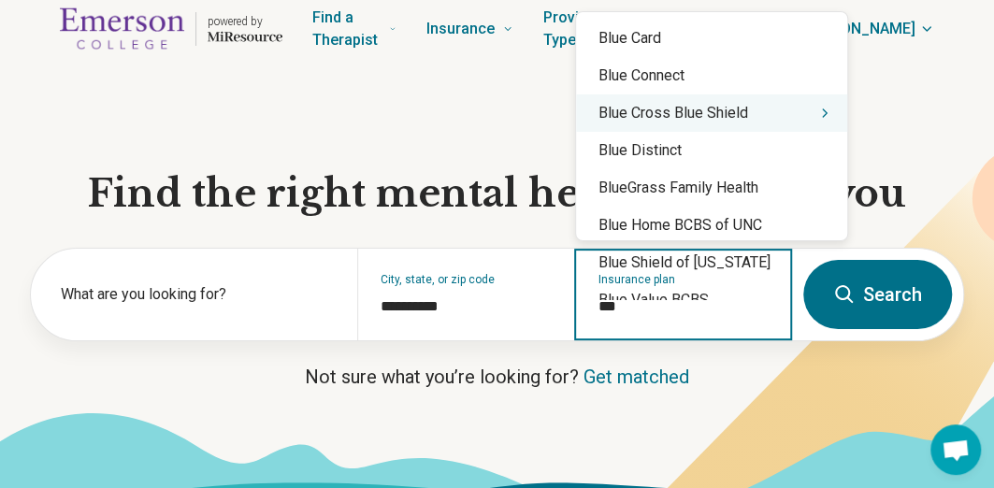
click at [760, 117] on div "Blue Cross Blue Shield" at bounding box center [711, 112] width 271 height 37
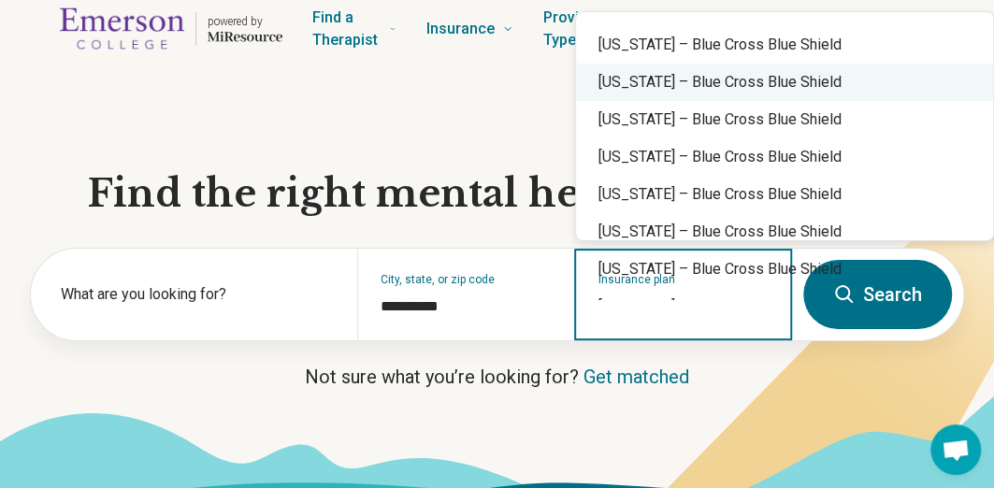
scroll to position [556, 0]
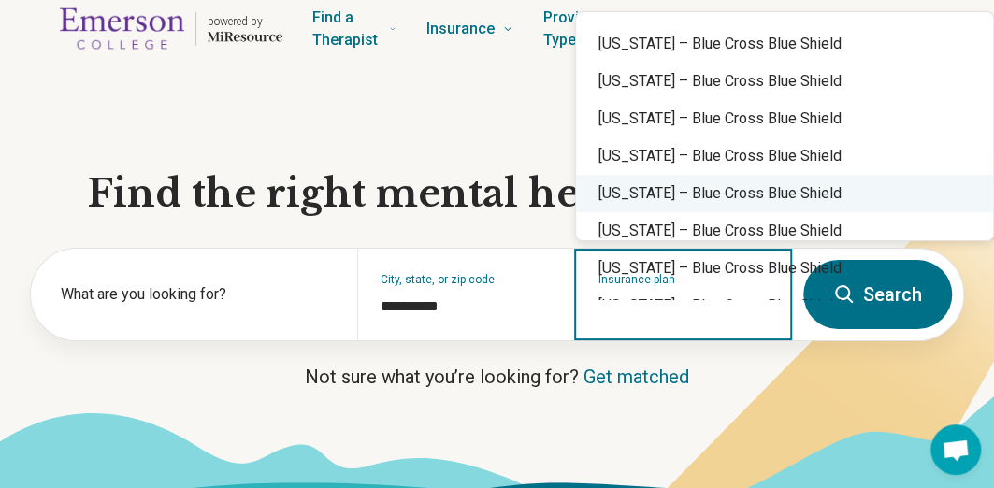
click at [737, 181] on div "Massachusetts – Blue Cross Blue Shield" at bounding box center [784, 193] width 417 height 37
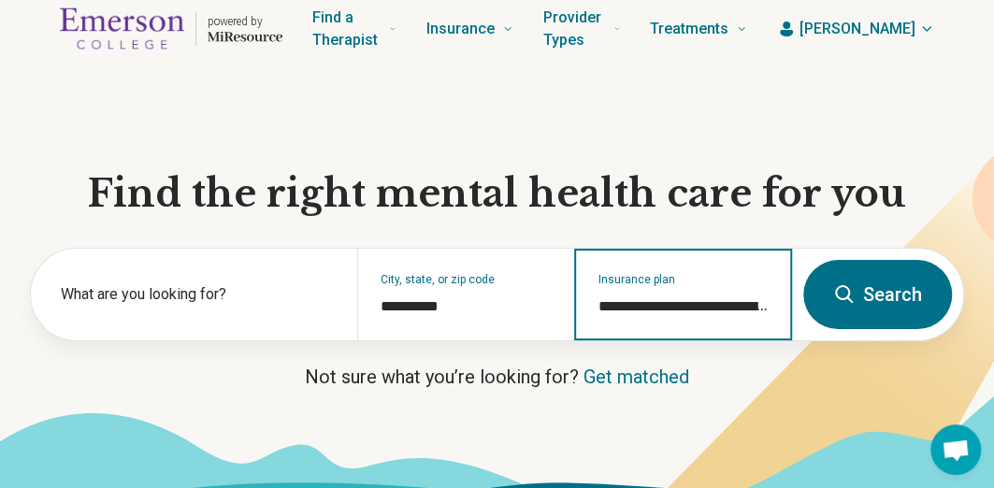
type input "**********"
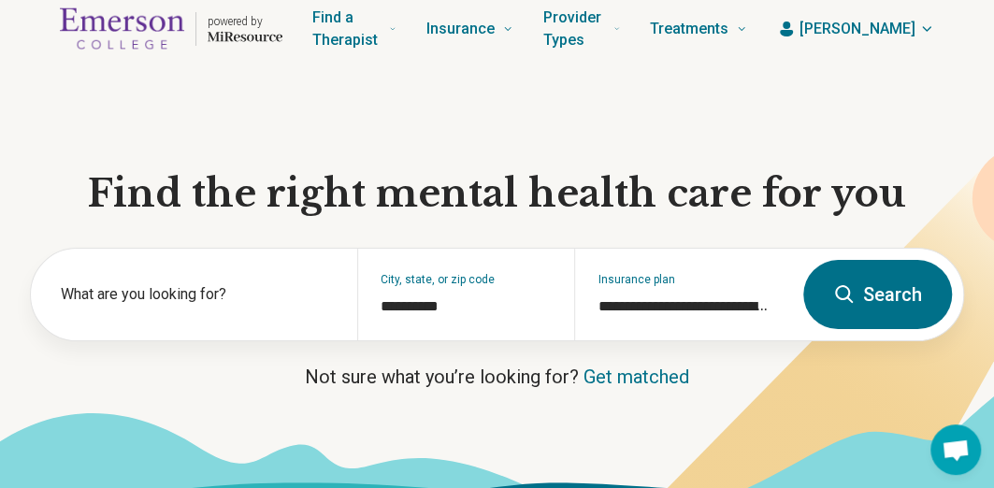
click at [877, 302] on button "Search" at bounding box center [878, 294] width 149 height 69
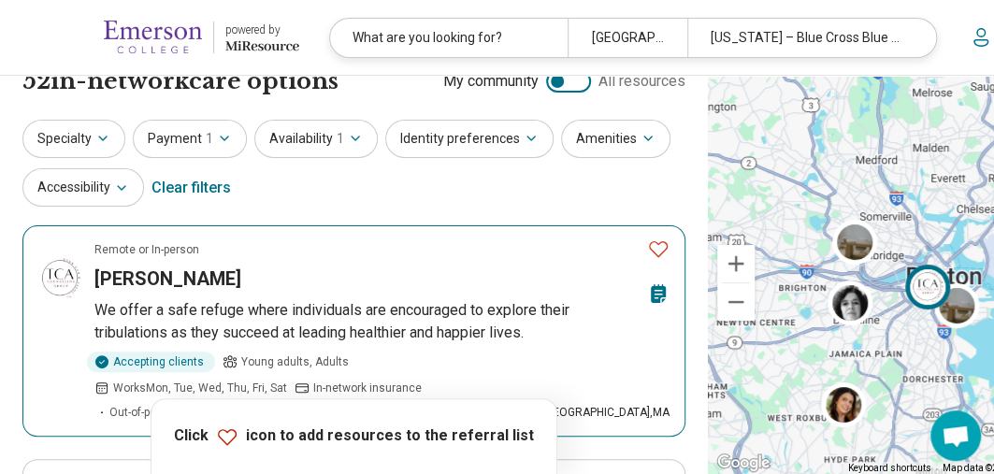
scroll to position [26, 0]
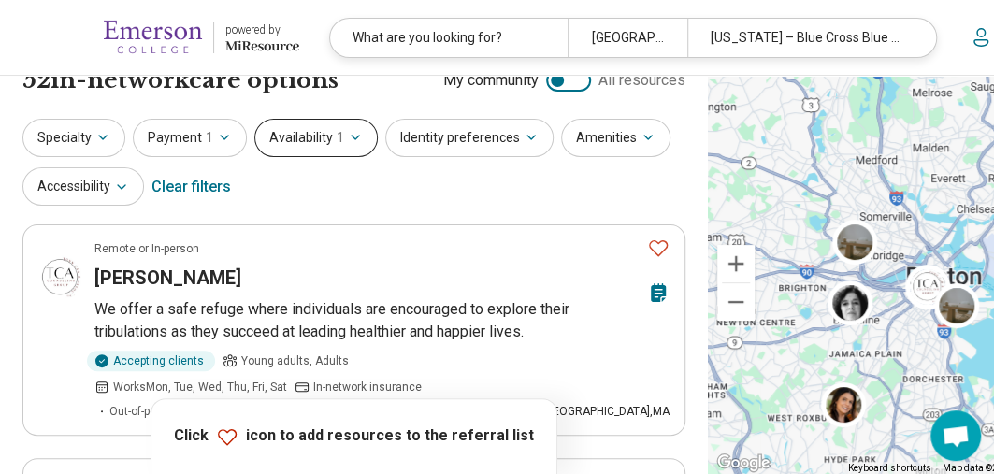
click at [356, 136] on icon "button" at bounding box center [355, 137] width 15 height 15
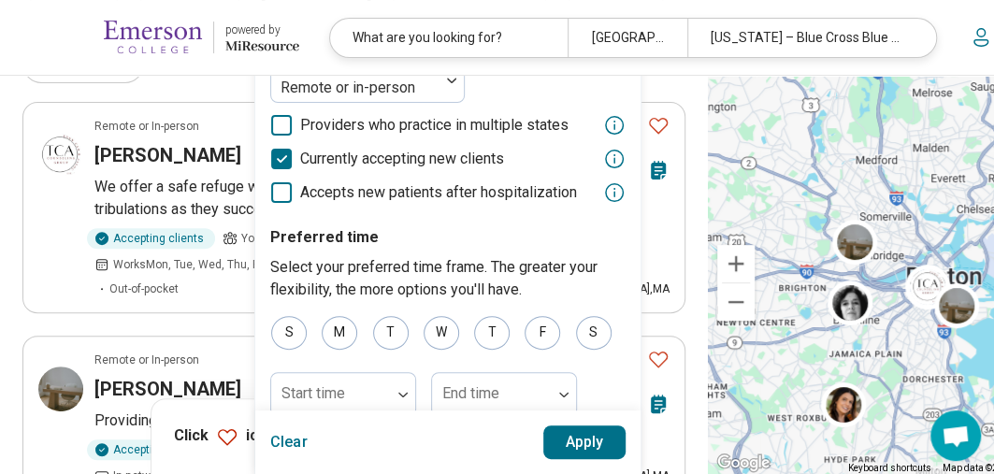
scroll to position [148, 0]
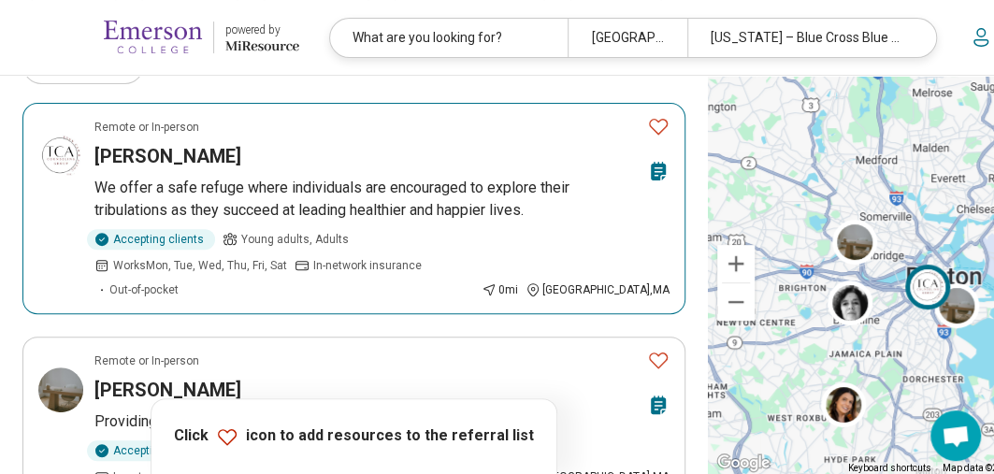
scroll to position [0, 0]
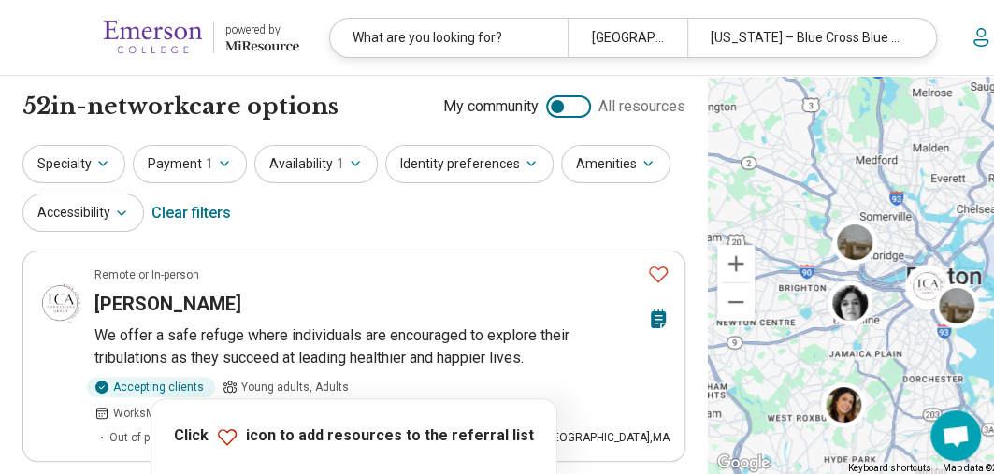
click at [979, 36] on icon at bounding box center [981, 37] width 22 height 22
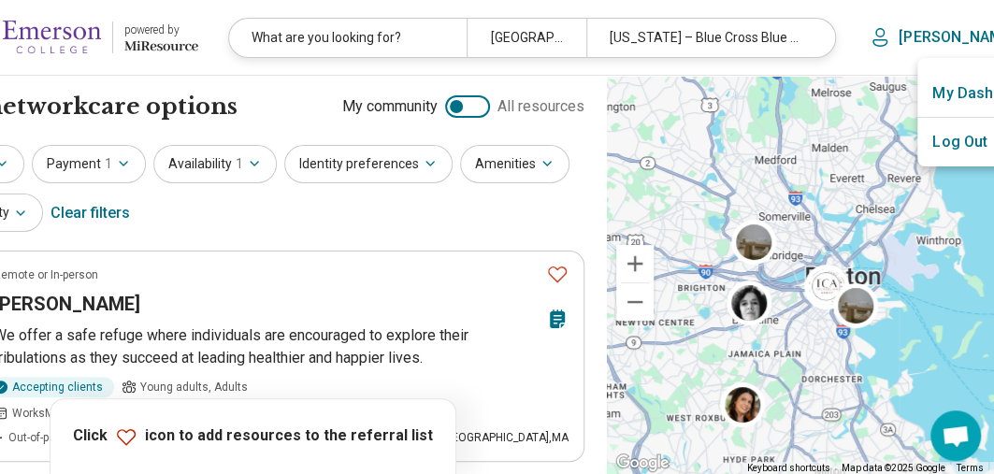
click at [918, 90] on link "My Dashboard" at bounding box center [983, 93] width 131 height 49
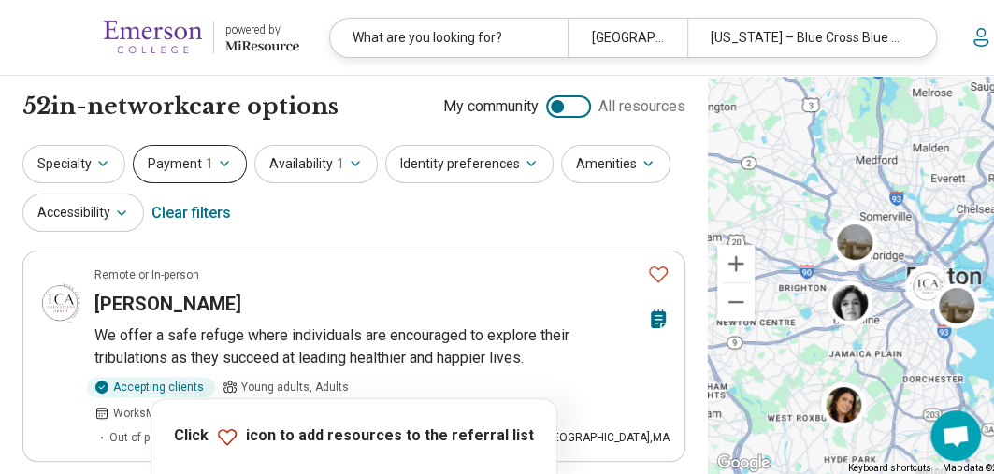
click at [199, 176] on button "Payment 1" at bounding box center [190, 164] width 114 height 38
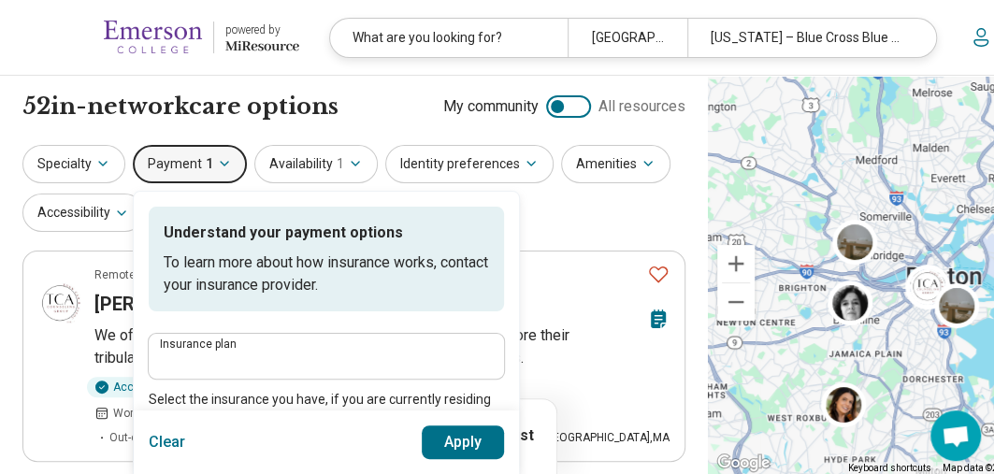
type input "**********"
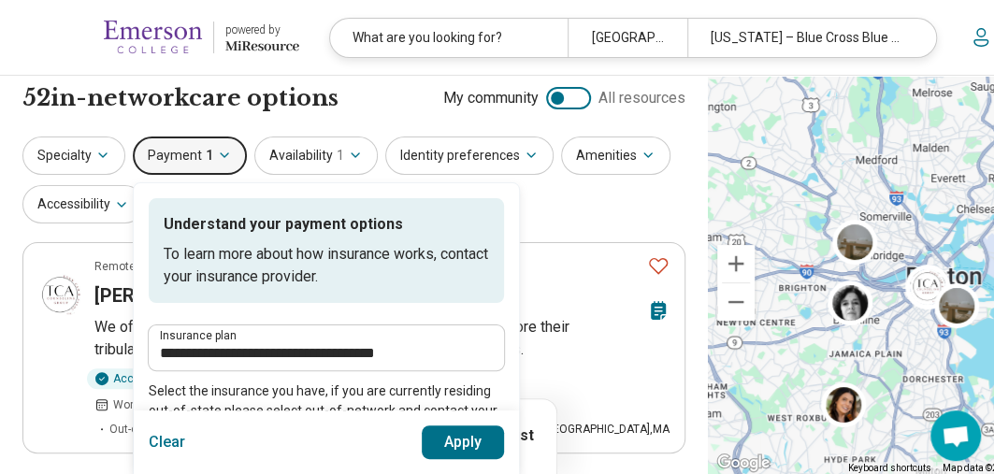
scroll to position [14, 0]
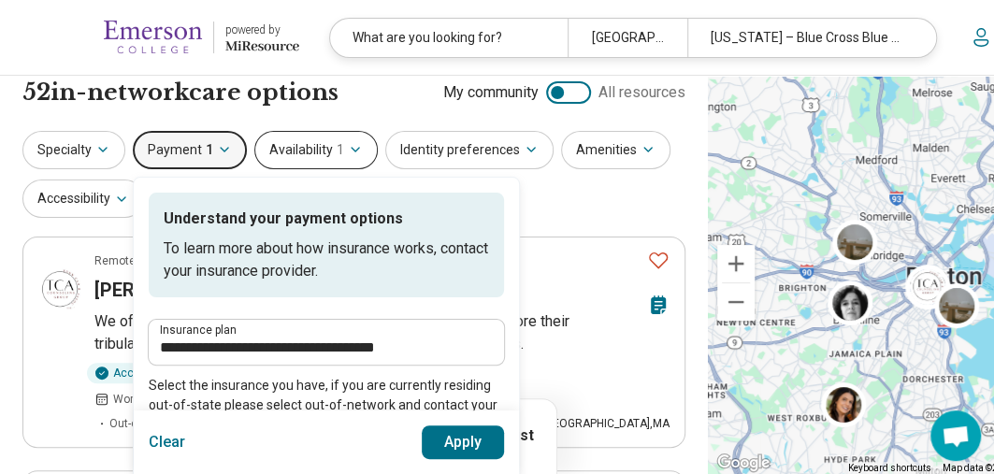
click at [340, 166] on button "Availability 1" at bounding box center [315, 150] width 123 height 38
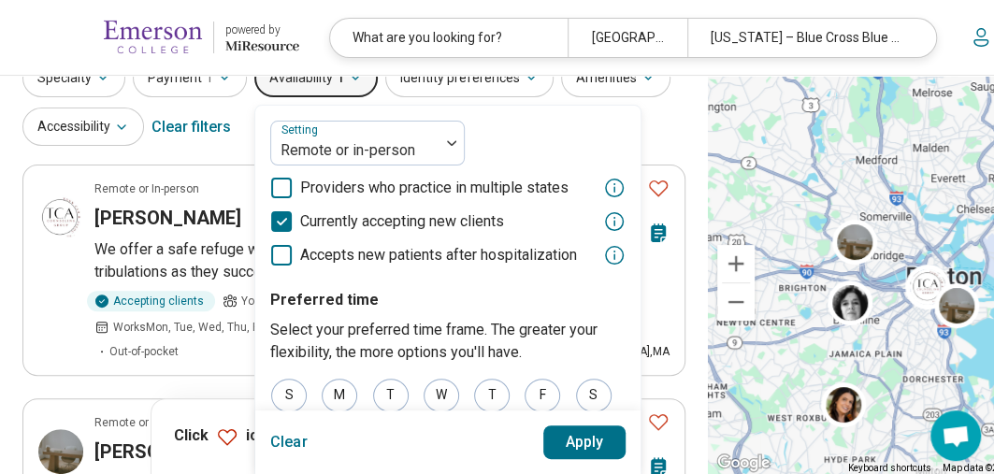
scroll to position [0, 0]
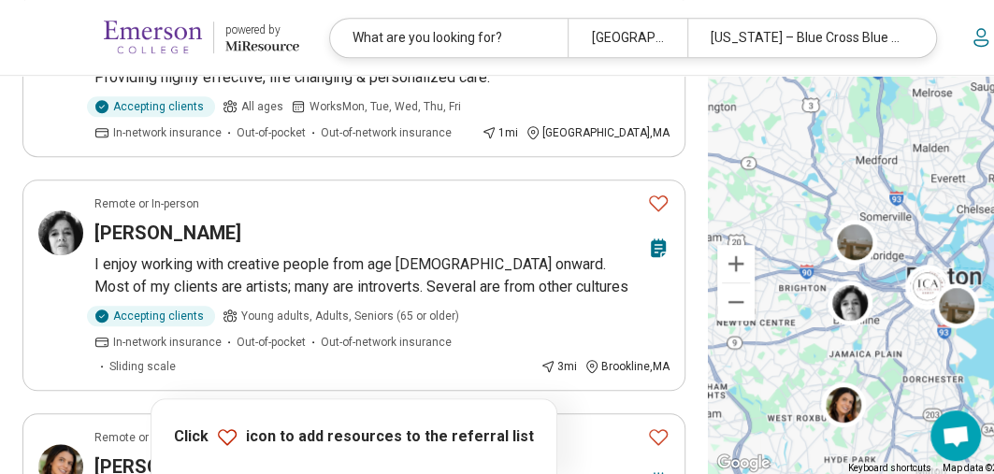
scroll to position [497, 0]
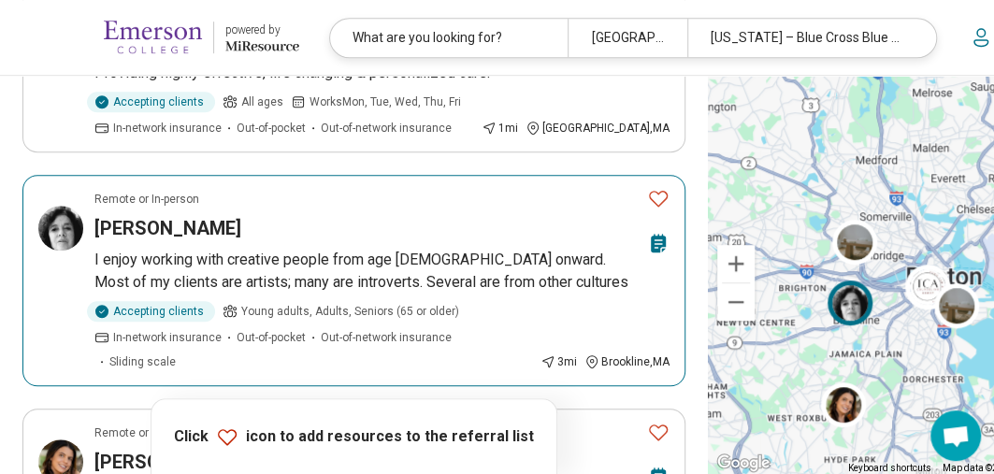
click at [574, 203] on div "Remote or In-person" at bounding box center [366, 199] width 545 height 17
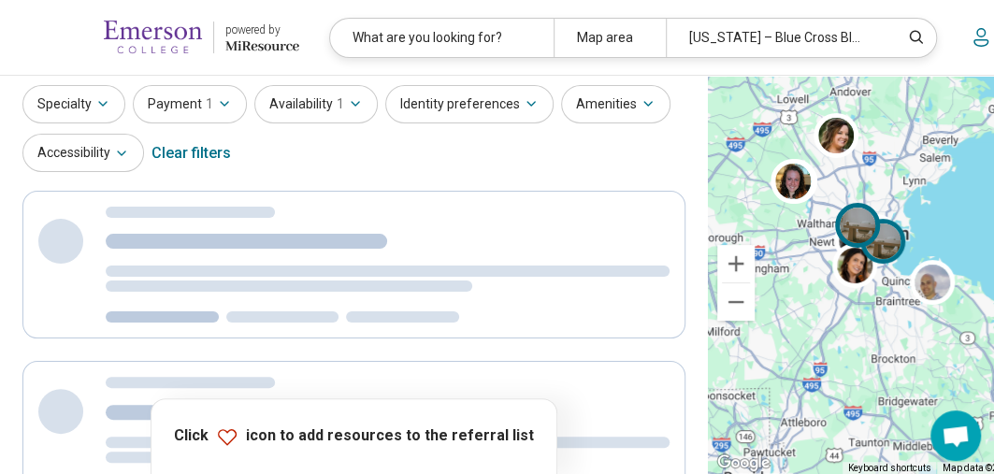
scroll to position [0, 0]
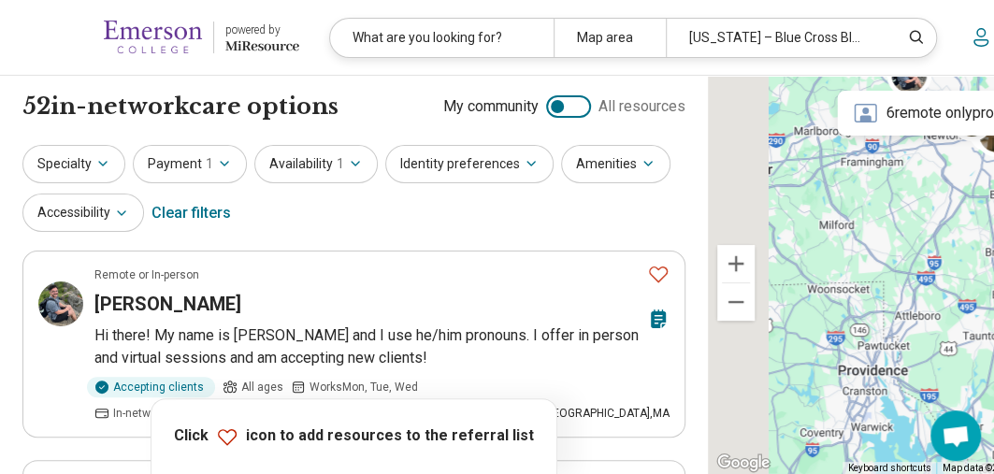
drag, startPoint x: 808, startPoint y: 349, endPoint x: 949, endPoint y: 231, distance: 183.3
click at [949, 231] on div at bounding box center [944, 275] width 472 height 399
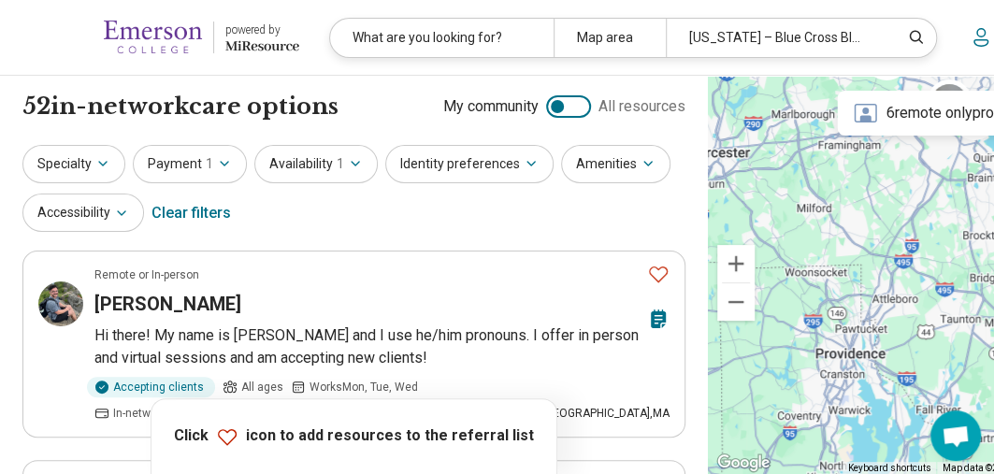
drag, startPoint x: 866, startPoint y: 274, endPoint x: 815, endPoint y: 267, distance: 52.0
click at [815, 267] on div at bounding box center [944, 275] width 472 height 399
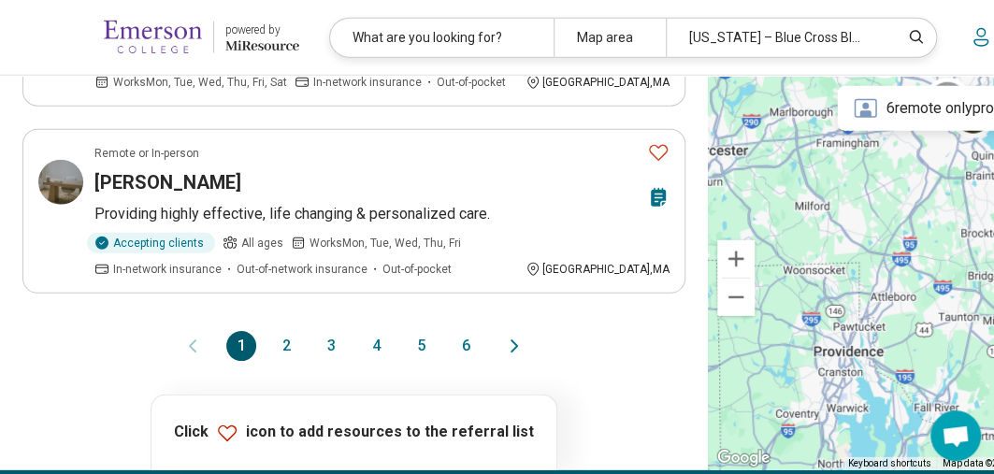
scroll to position [2055, 0]
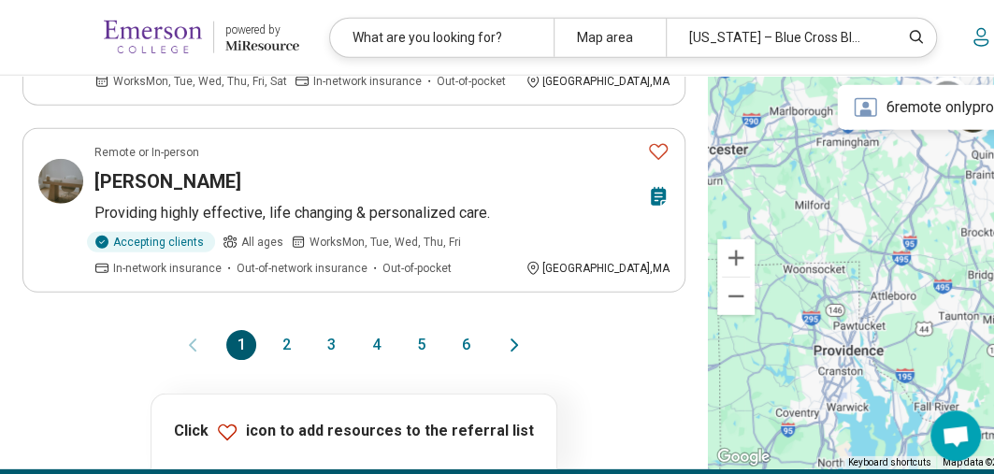
click at [271, 341] on button "2" at bounding box center [286, 345] width 30 height 30
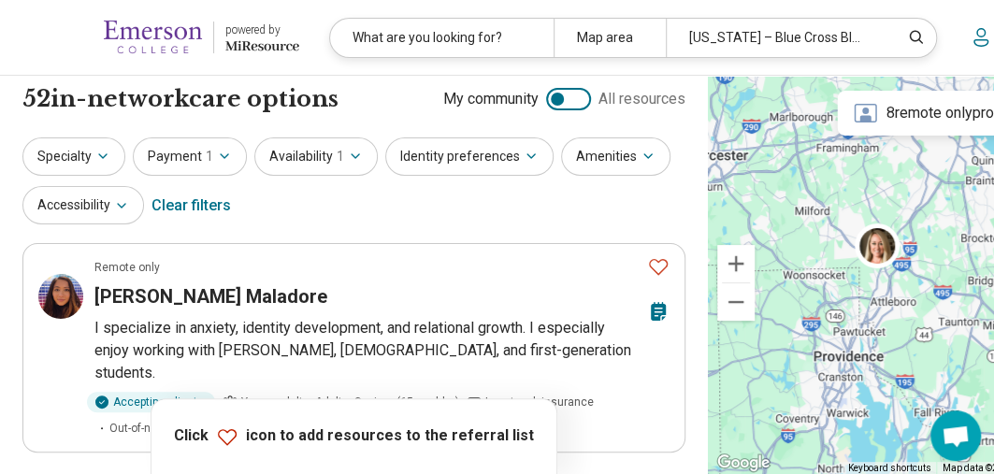
scroll to position [8, 0]
click at [176, 160] on button "Payment 1" at bounding box center [190, 156] width 114 height 38
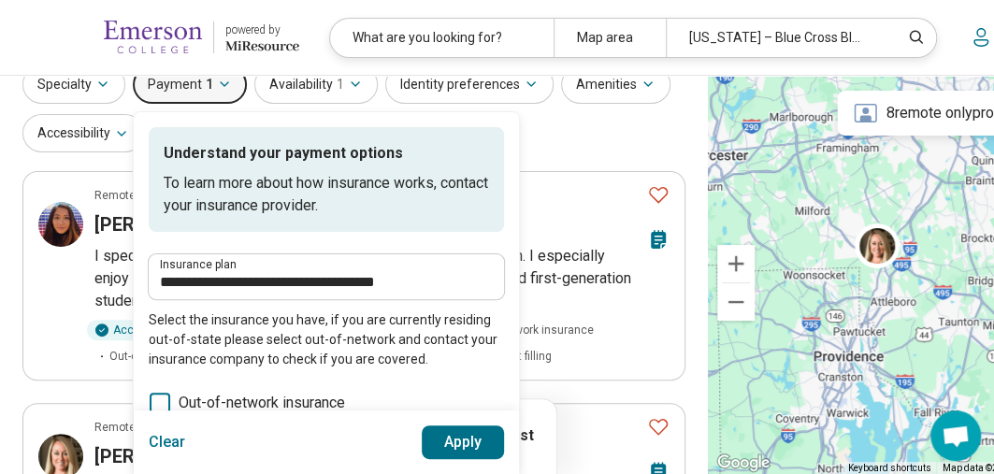
scroll to position [94, 0]
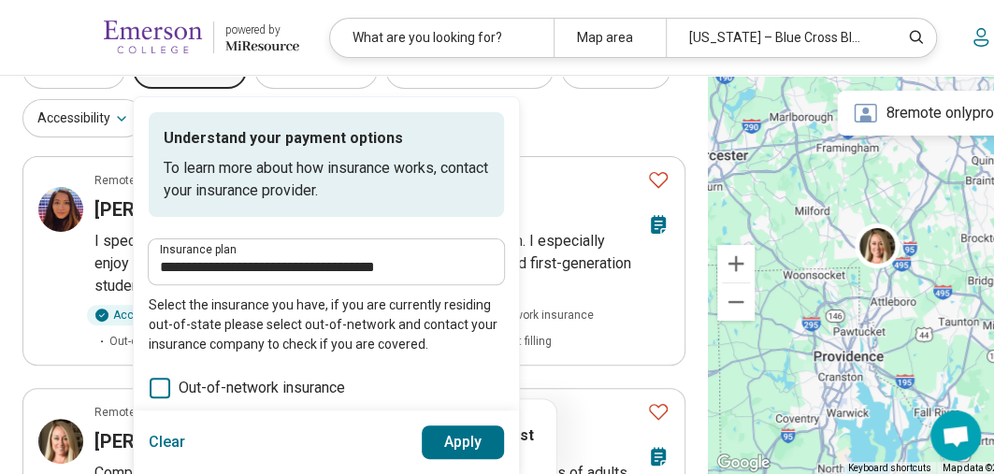
click at [590, 119] on div "**********" at bounding box center [353, 96] width 663 height 91
